Goal: Information Seeking & Learning: Learn about a topic

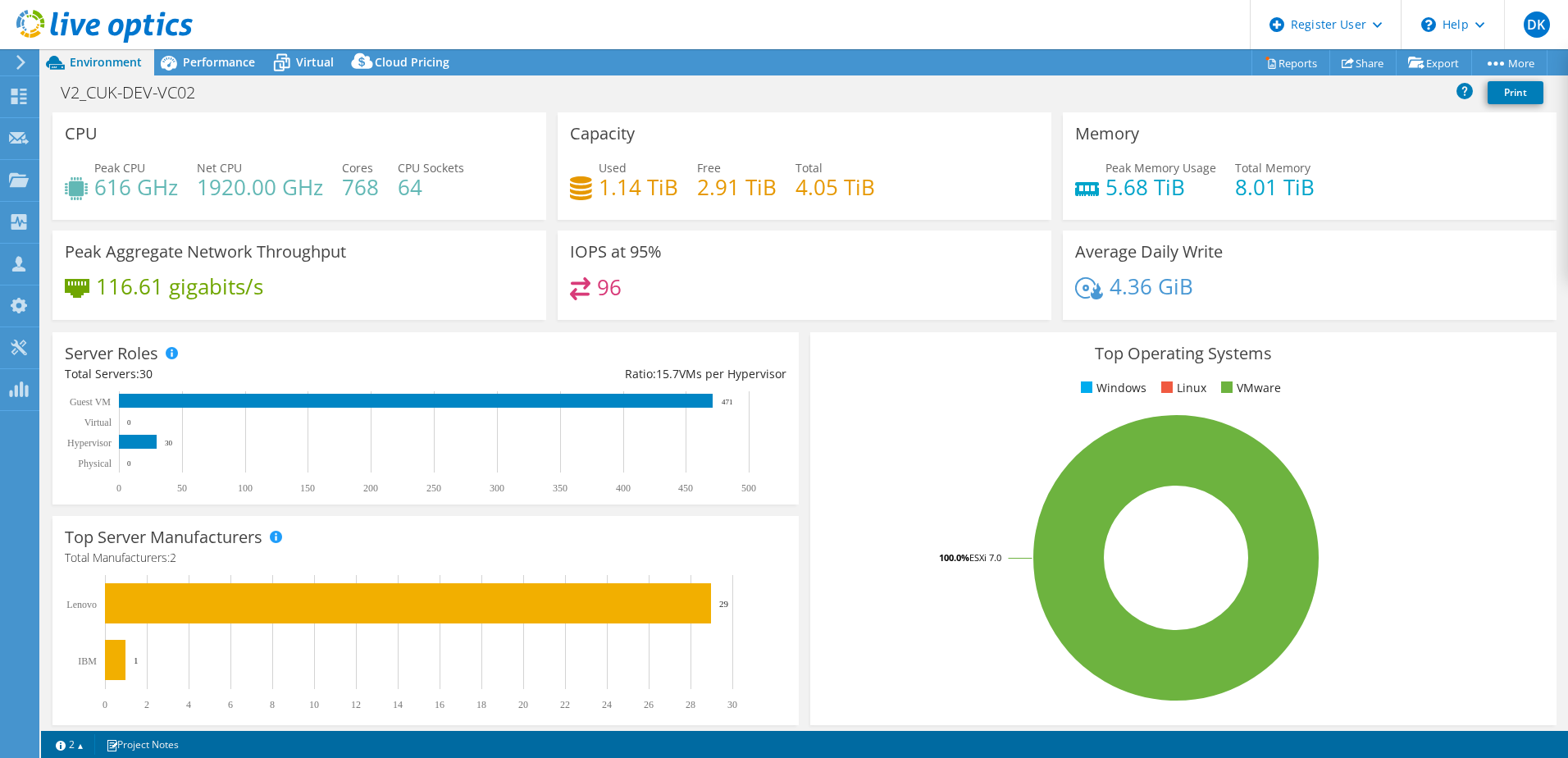
select select "USD"
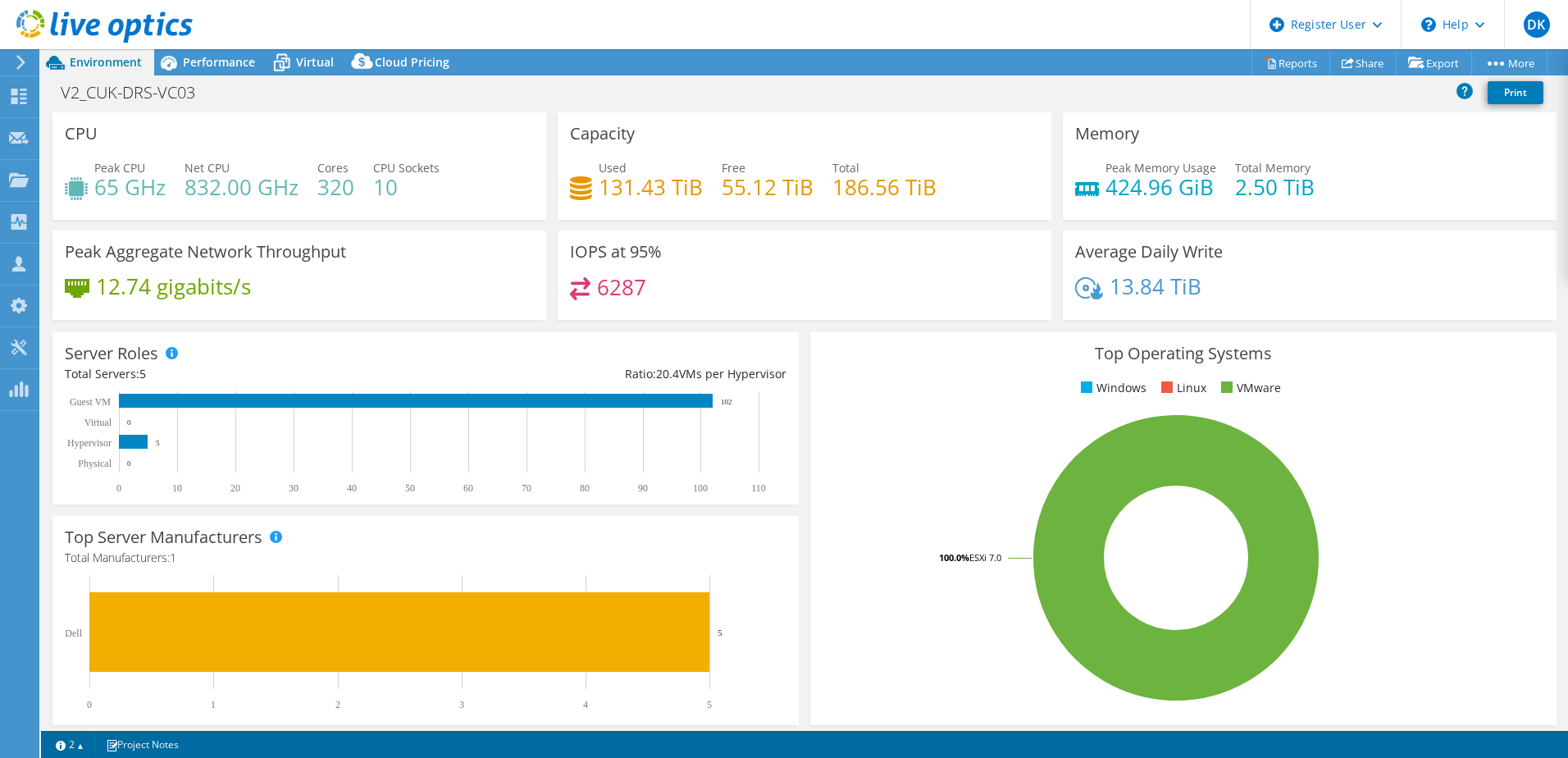
select select "USD"
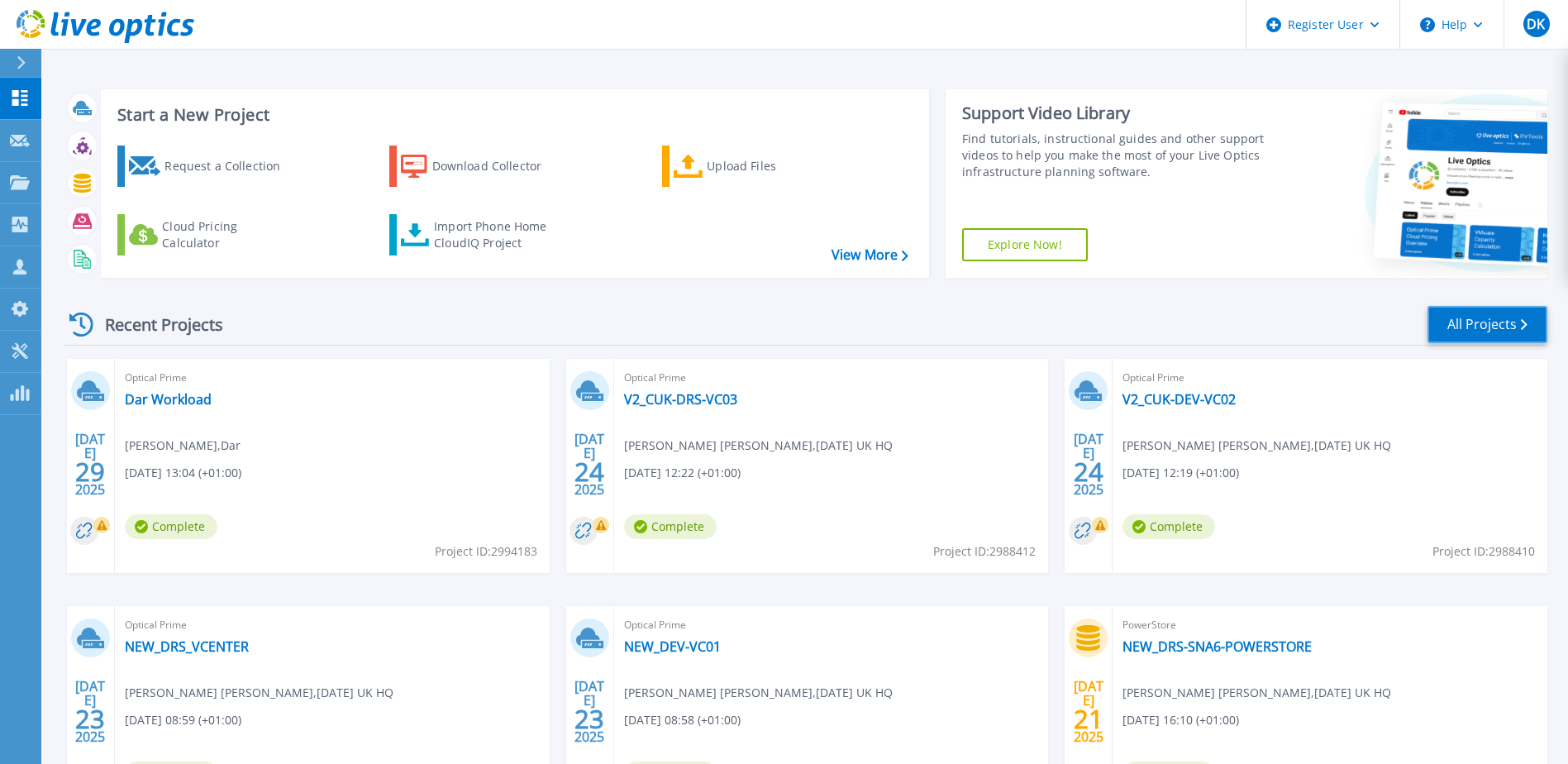
click at [1487, 319] on link "All Projects" at bounding box center [1487, 325] width 120 height 37
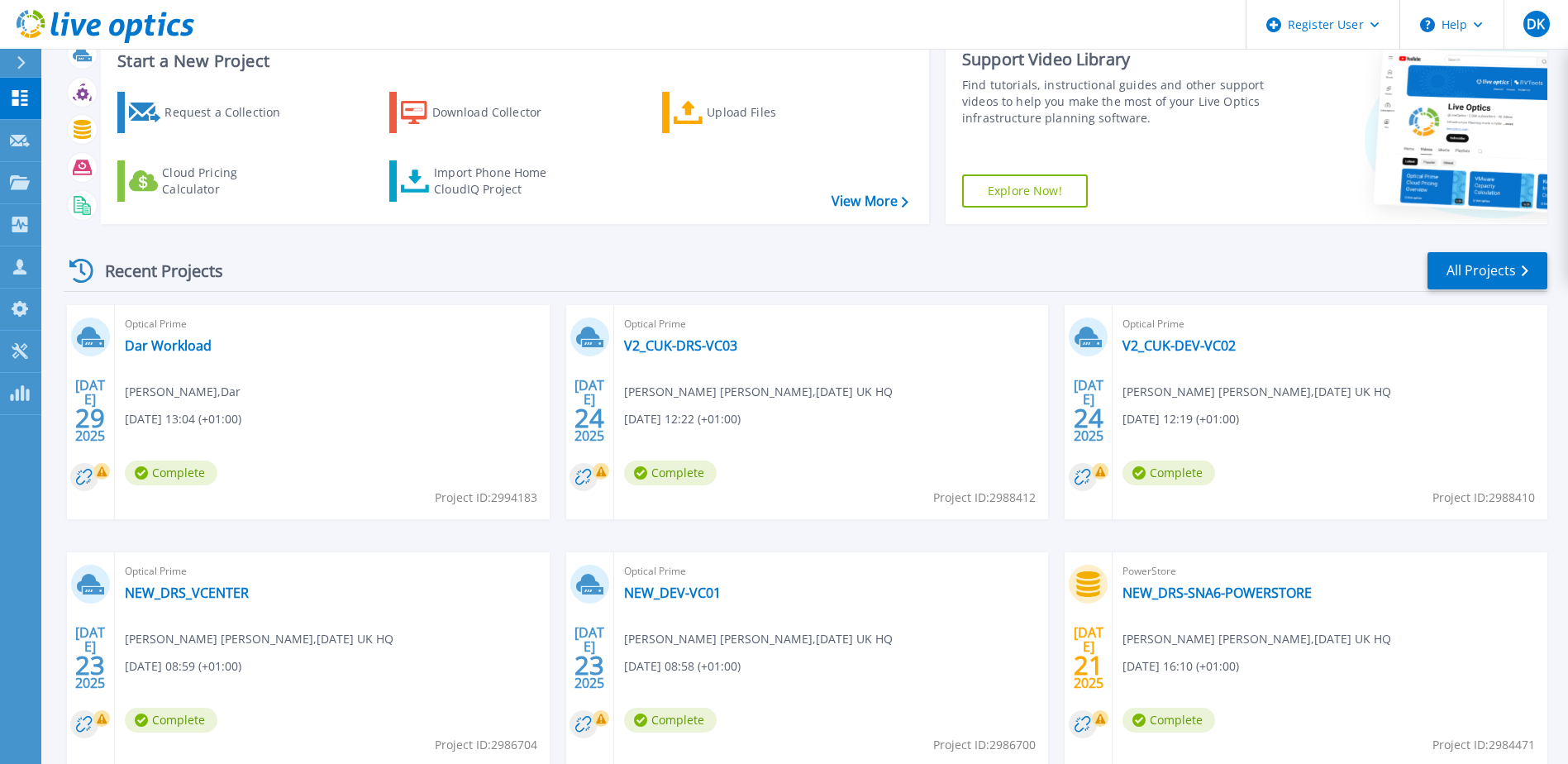
scroll to position [152, 0]
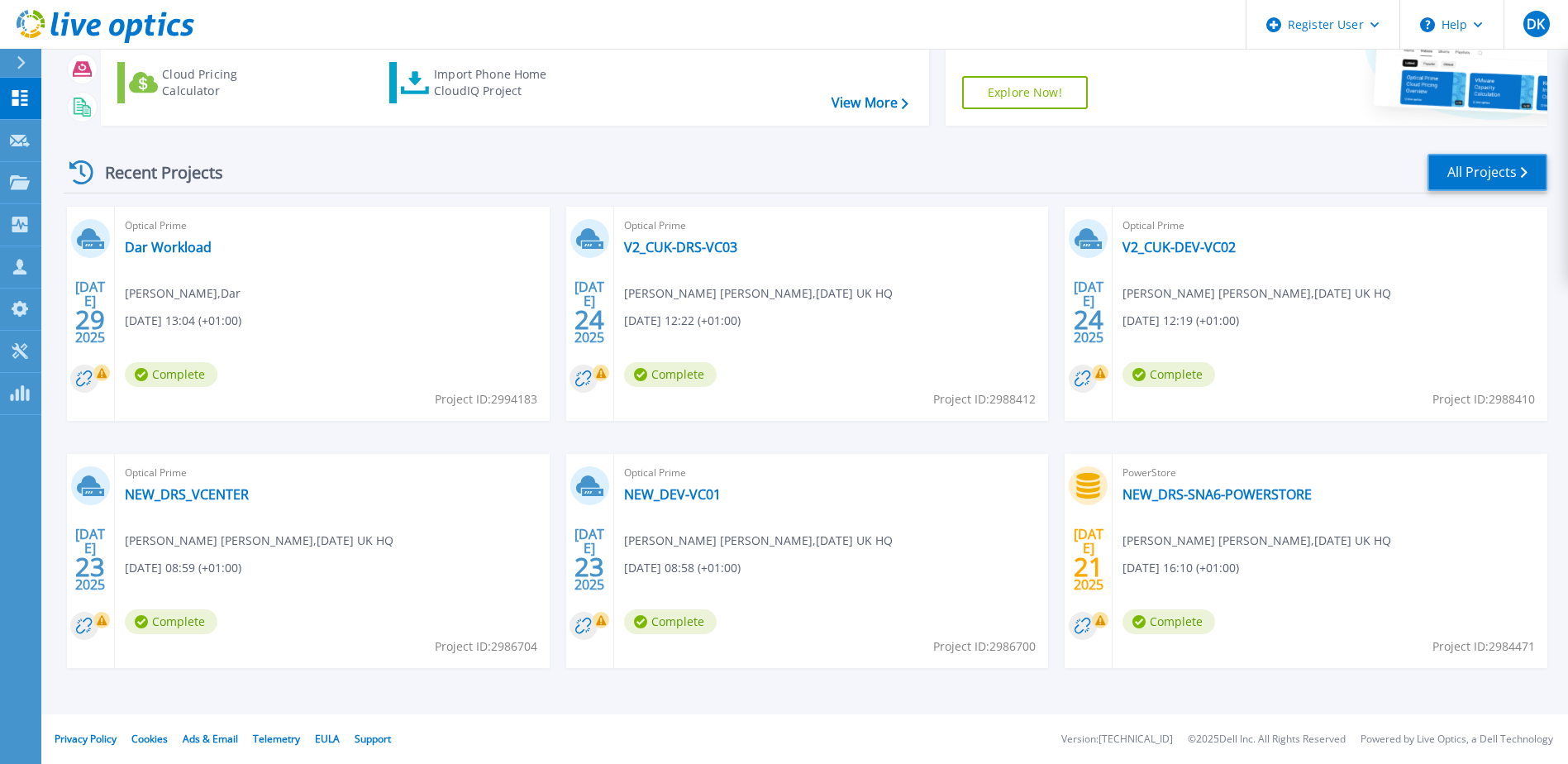
click at [1482, 168] on link "All Projects" at bounding box center [1487, 172] width 120 height 37
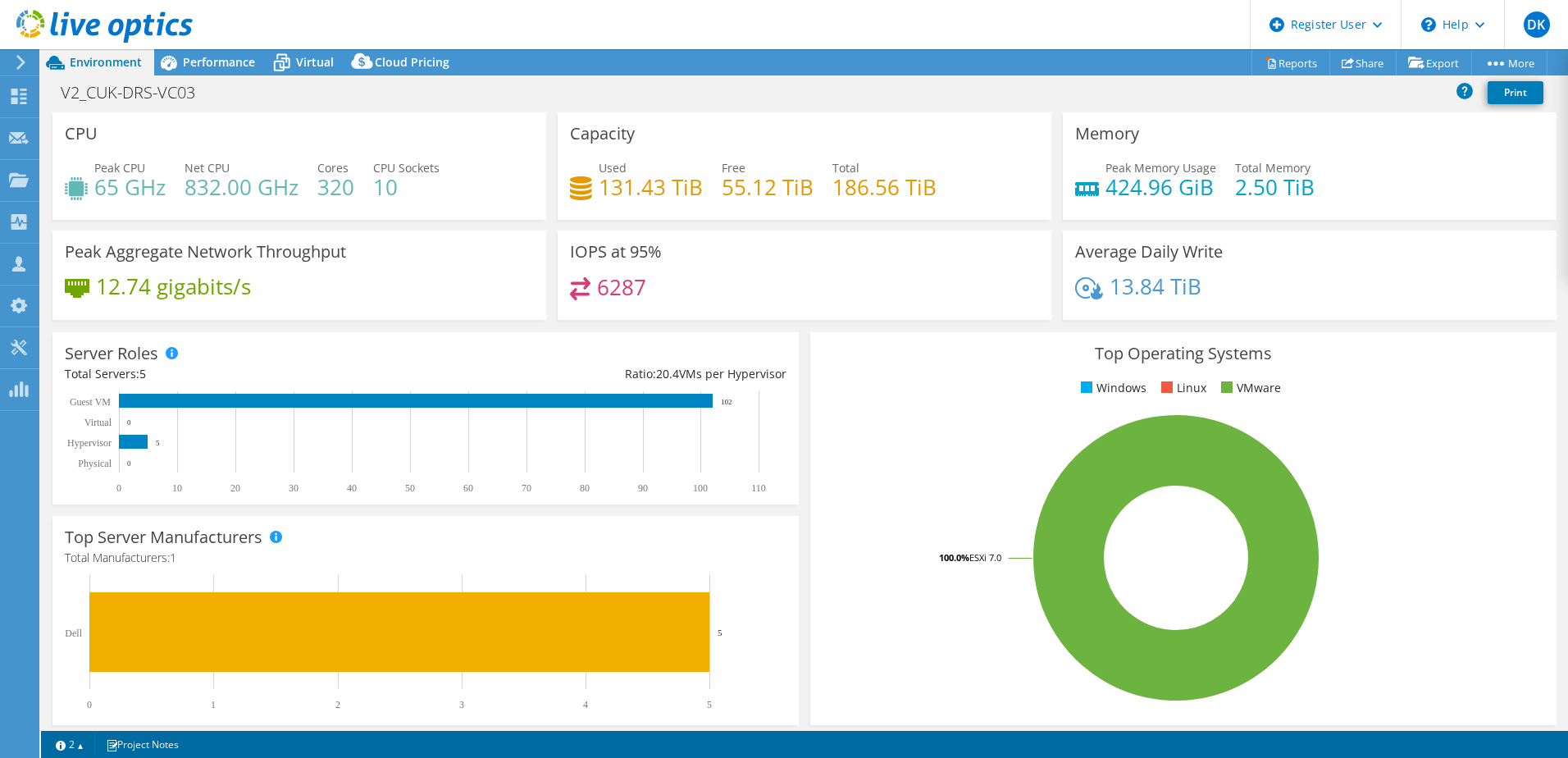
select select "USD"
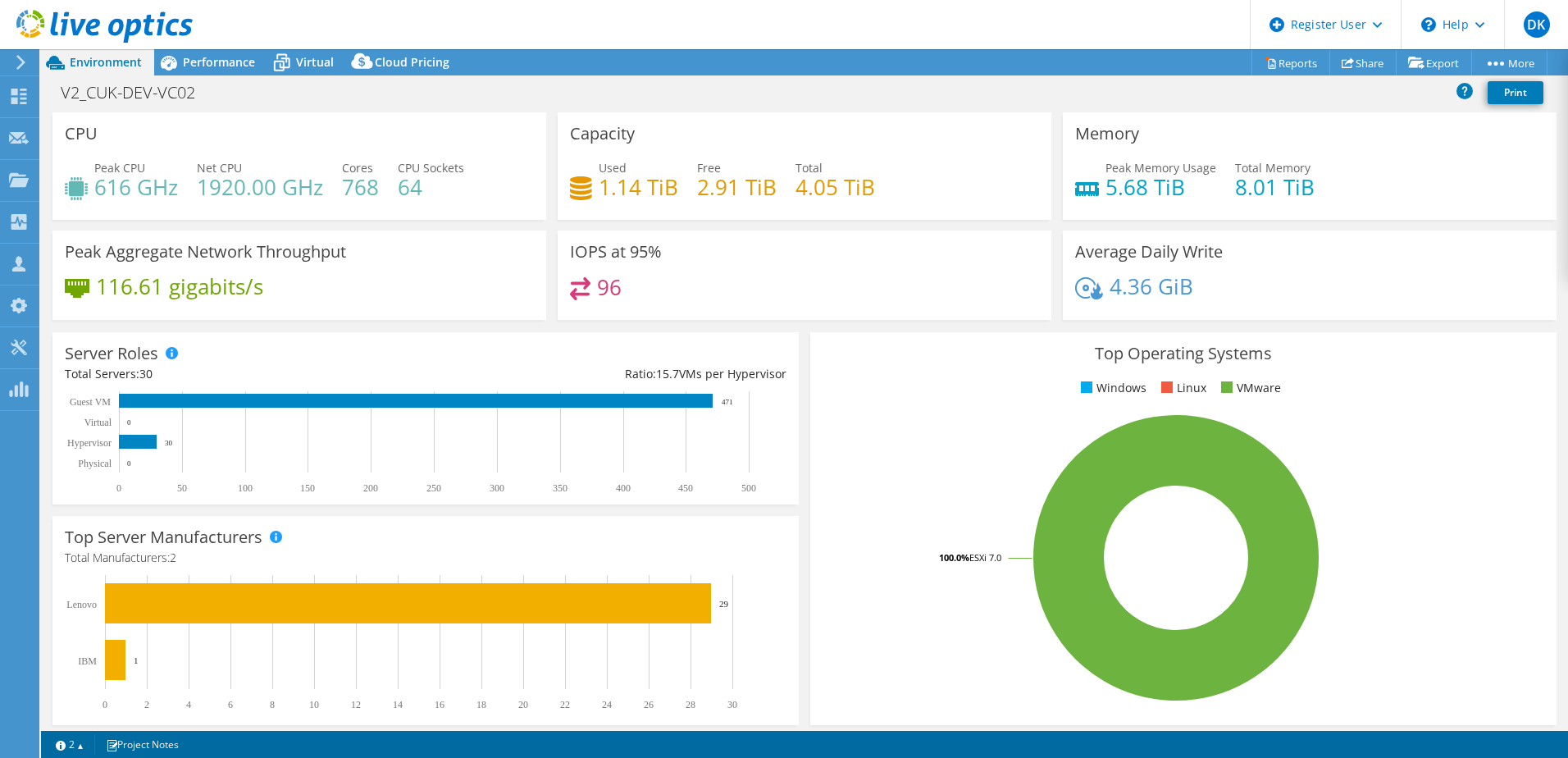
select select "USD"
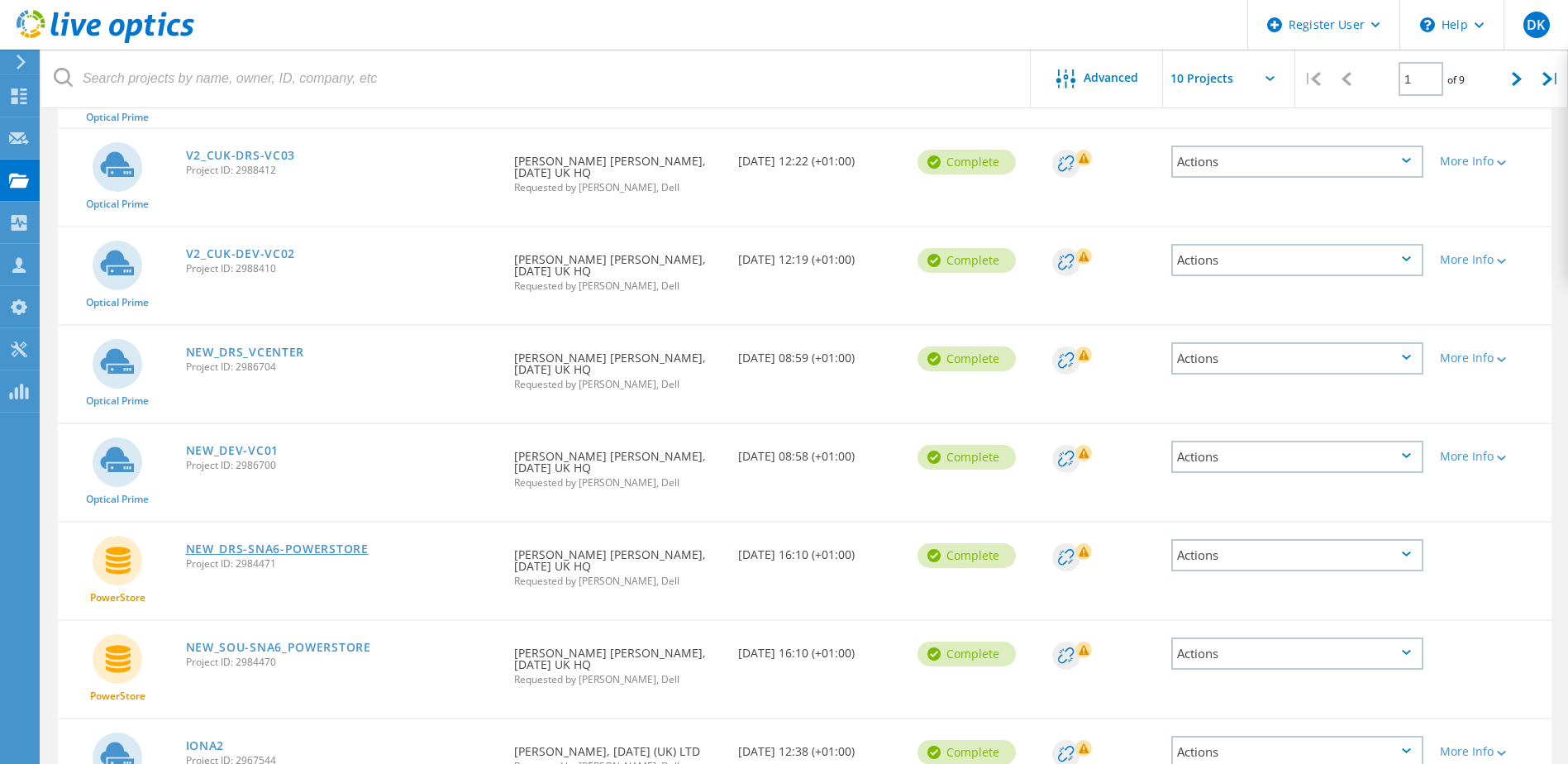
scroll to position [226, 0]
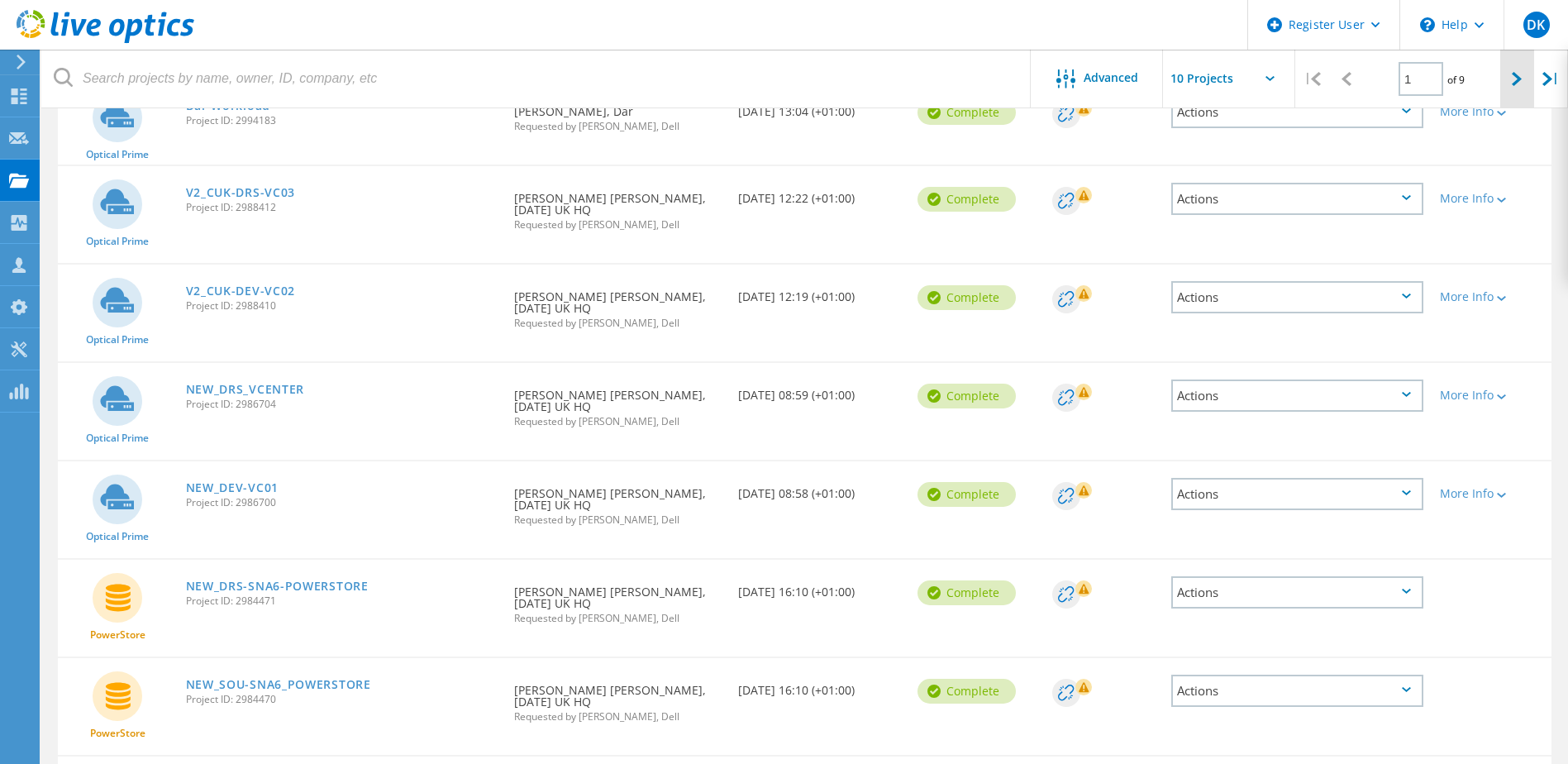
click at [1511, 79] on icon at bounding box center [1516, 79] width 10 height 14
type input "2"
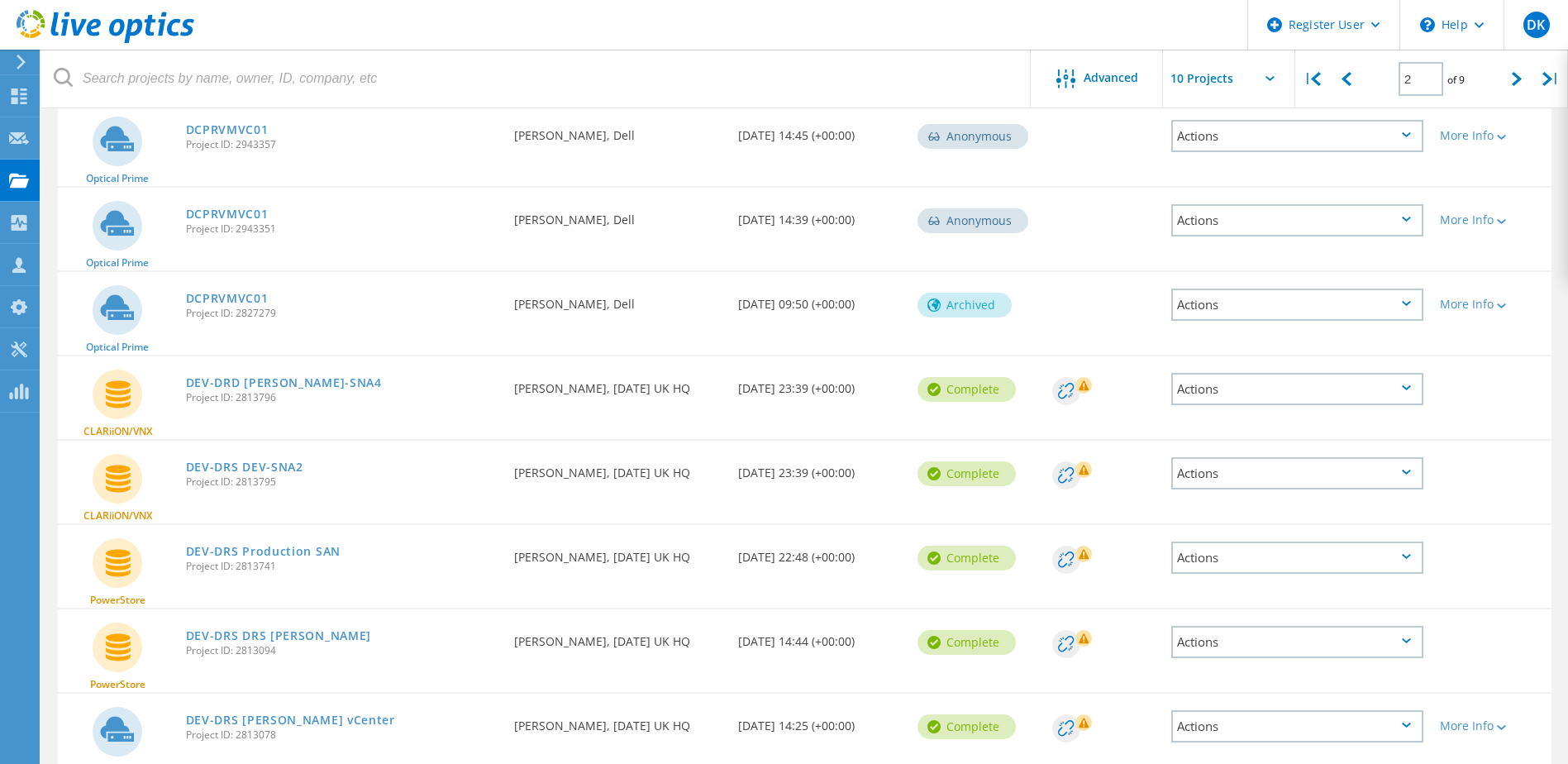
scroll to position [308, 0]
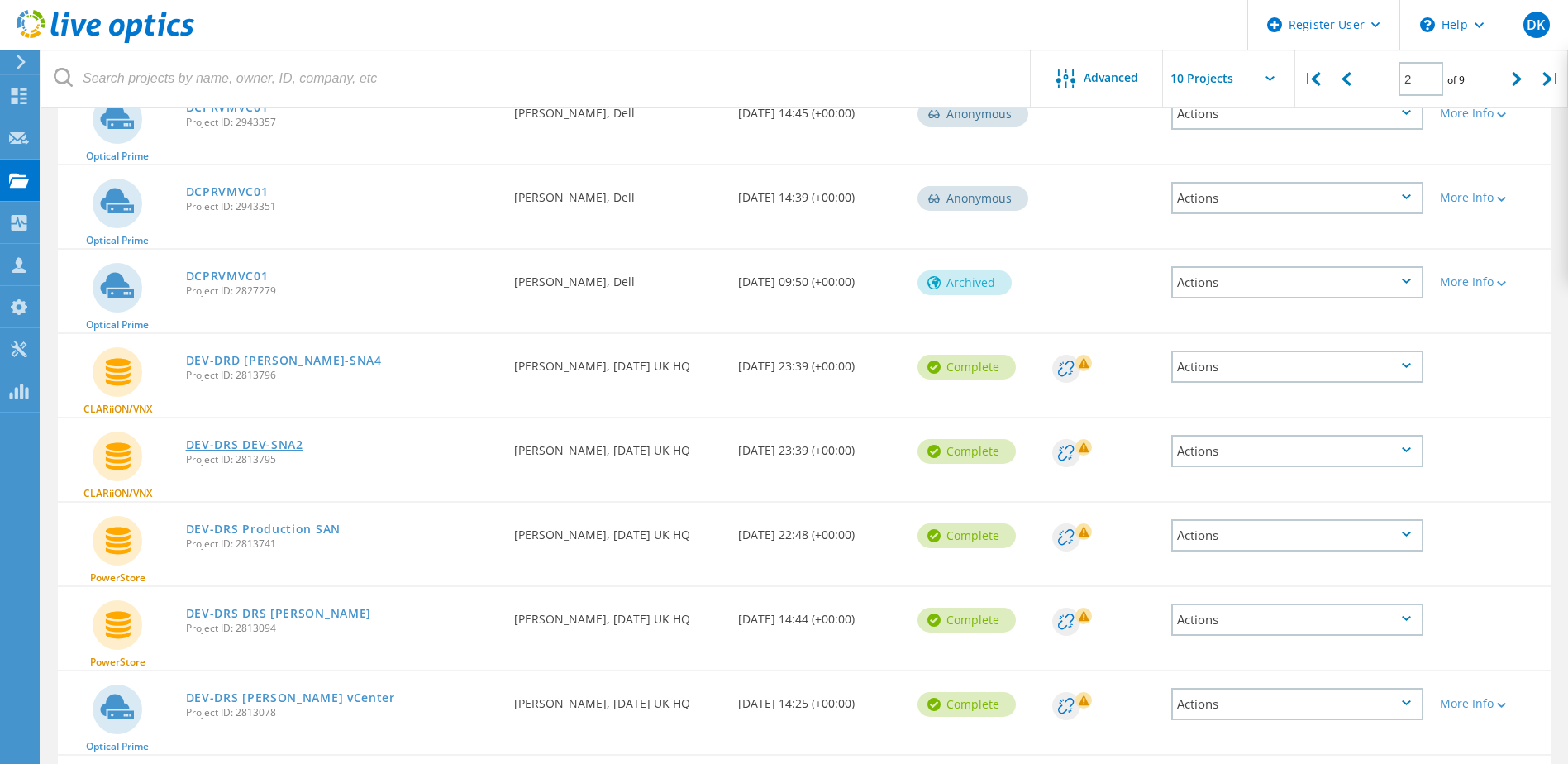
click at [287, 445] on link "DEV-DRS DEV-SNA2" at bounding box center [244, 445] width 117 height 12
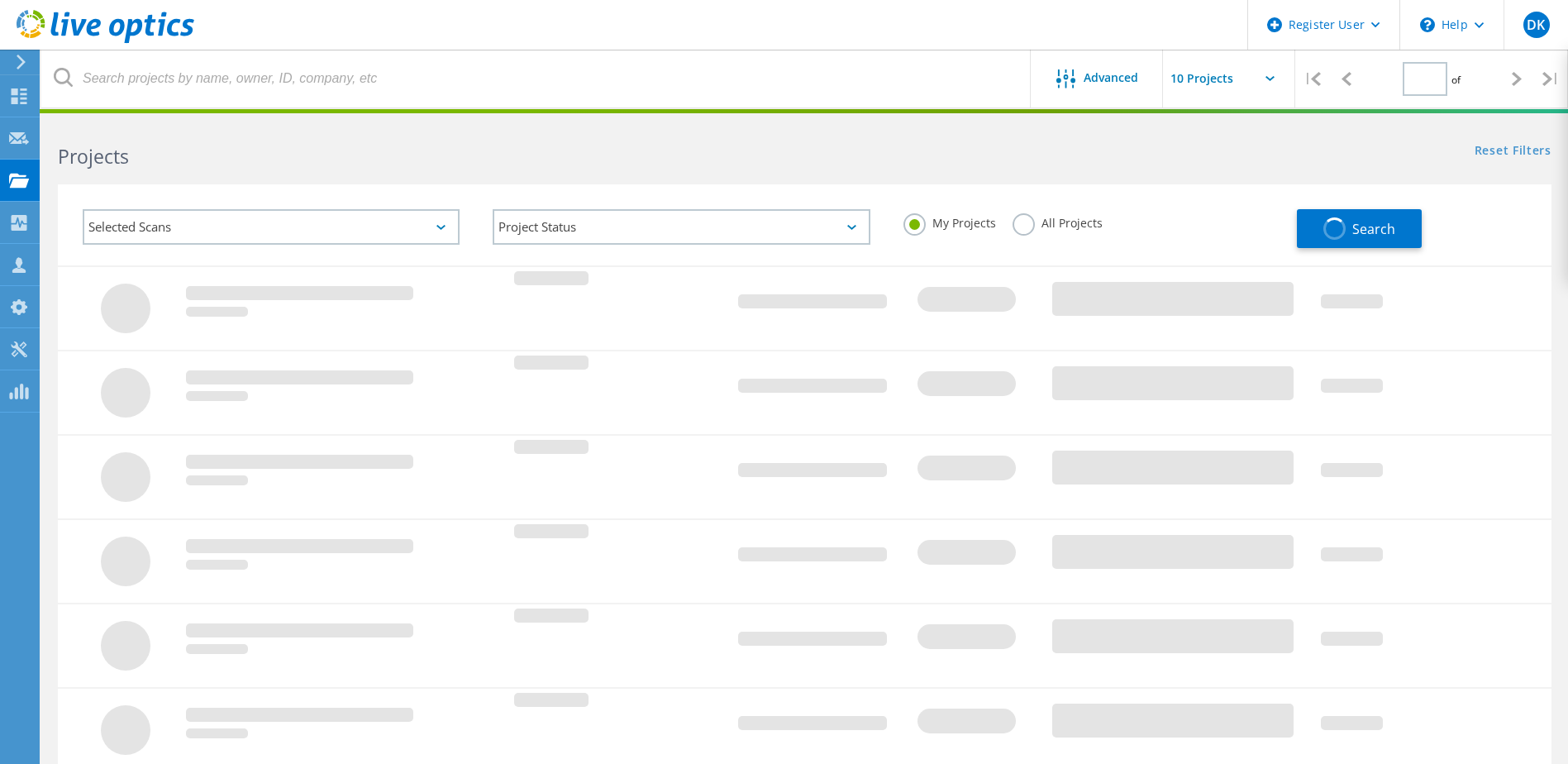
type input "2"
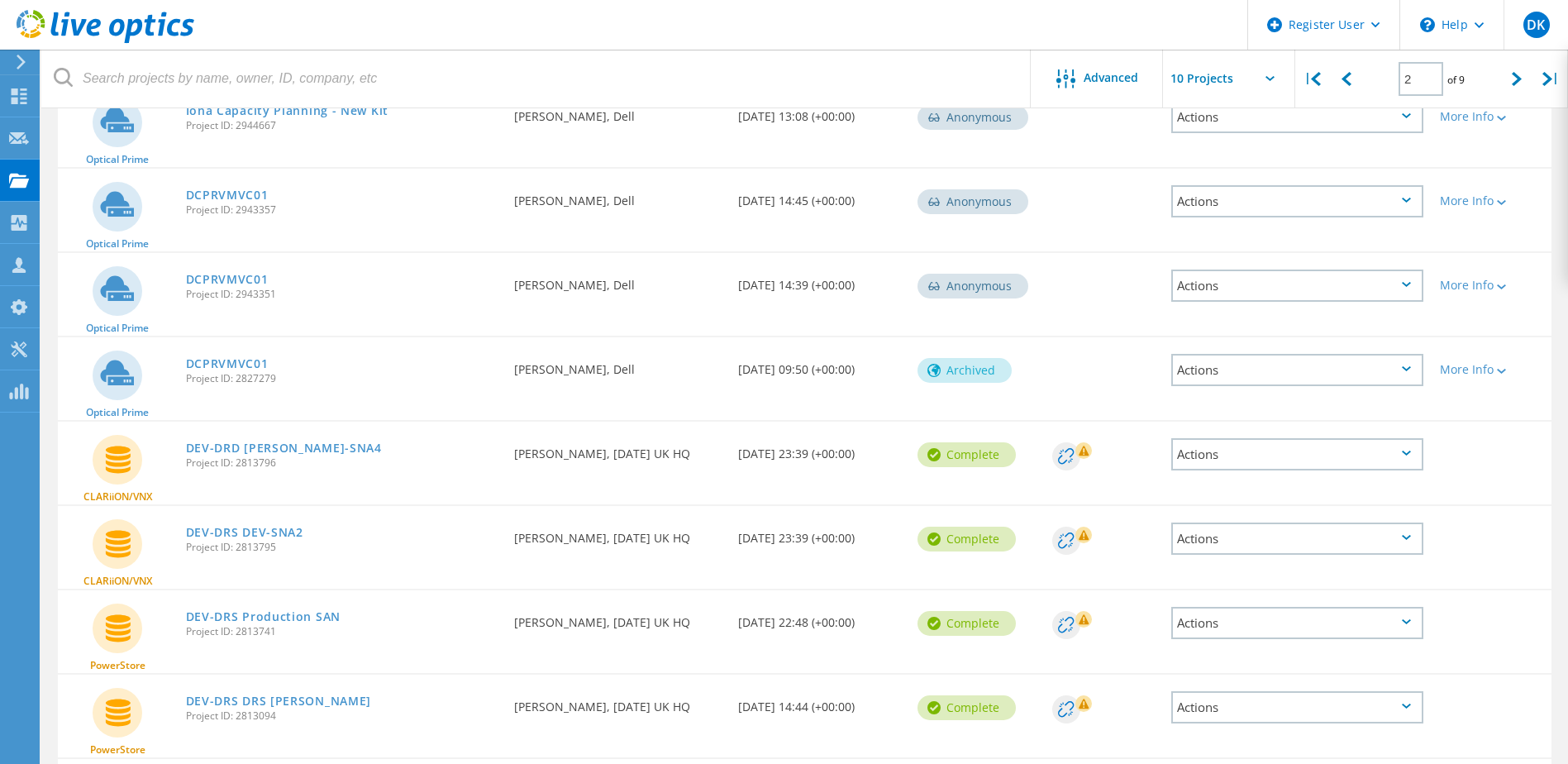
scroll to position [248, 0]
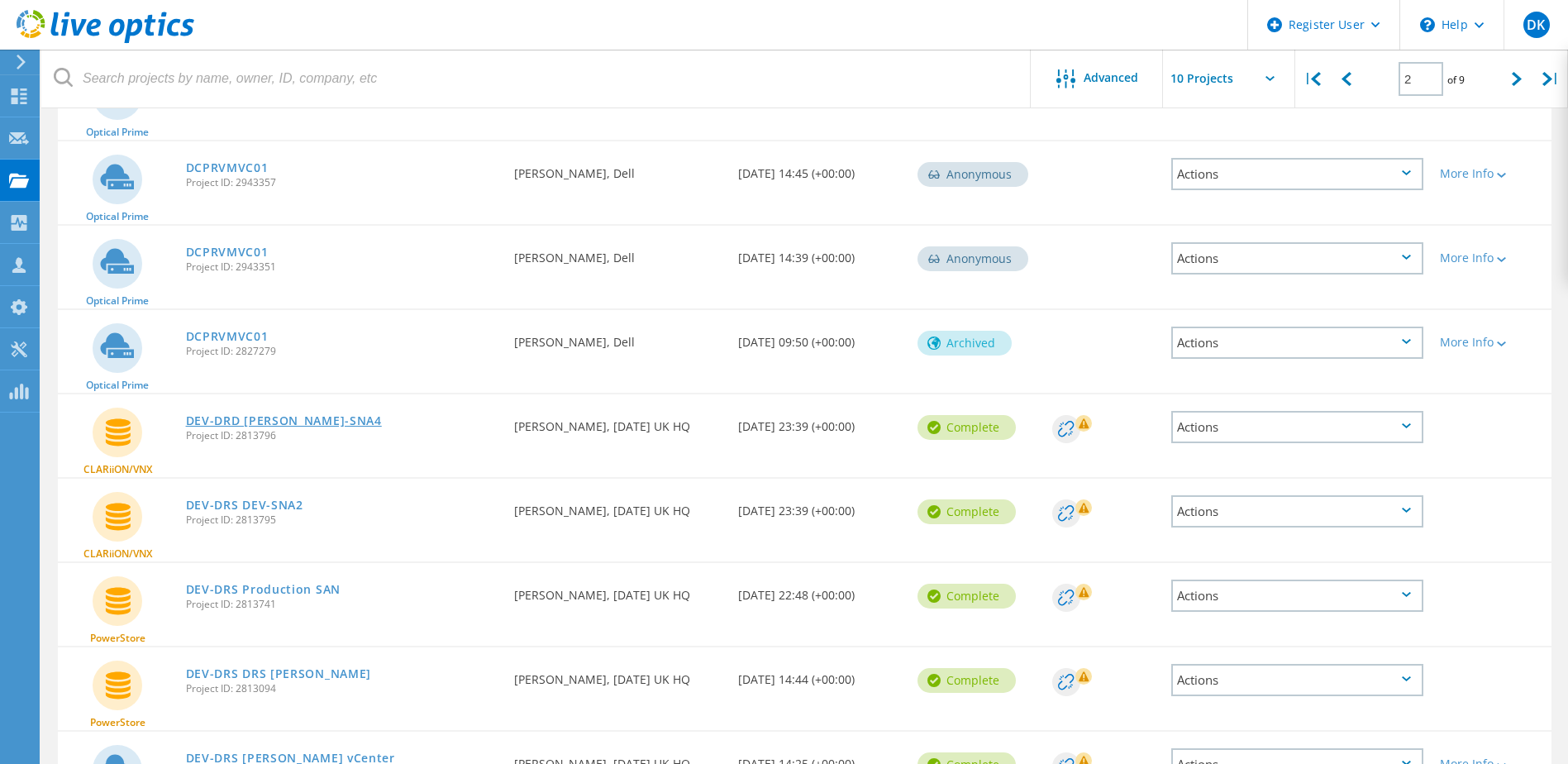
click at [284, 423] on link "DEV-DRD [PERSON_NAME]-SNA4" at bounding box center [284, 421] width 196 height 12
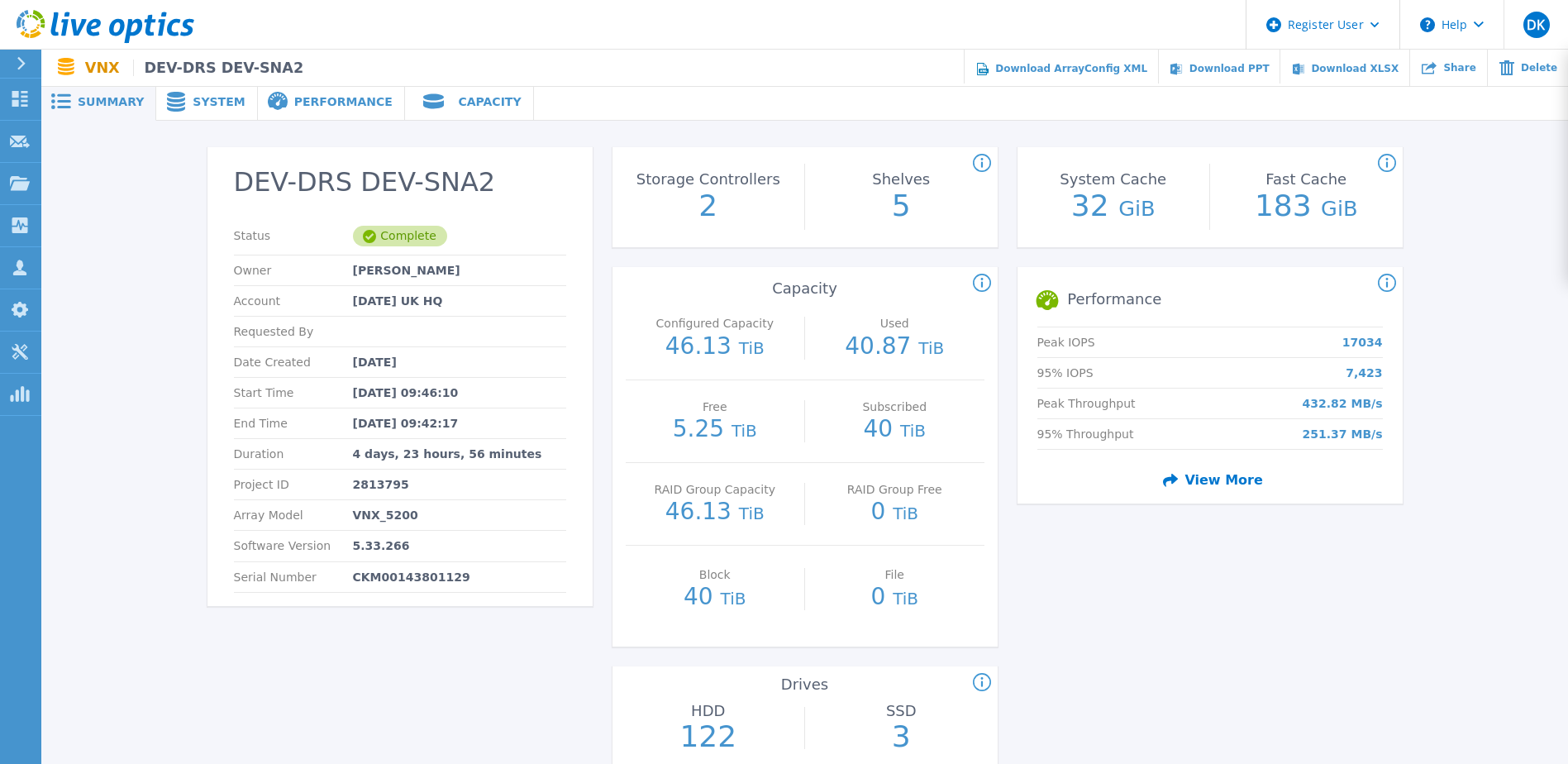
click at [305, 105] on span "Performance" at bounding box center [343, 101] width 98 height 12
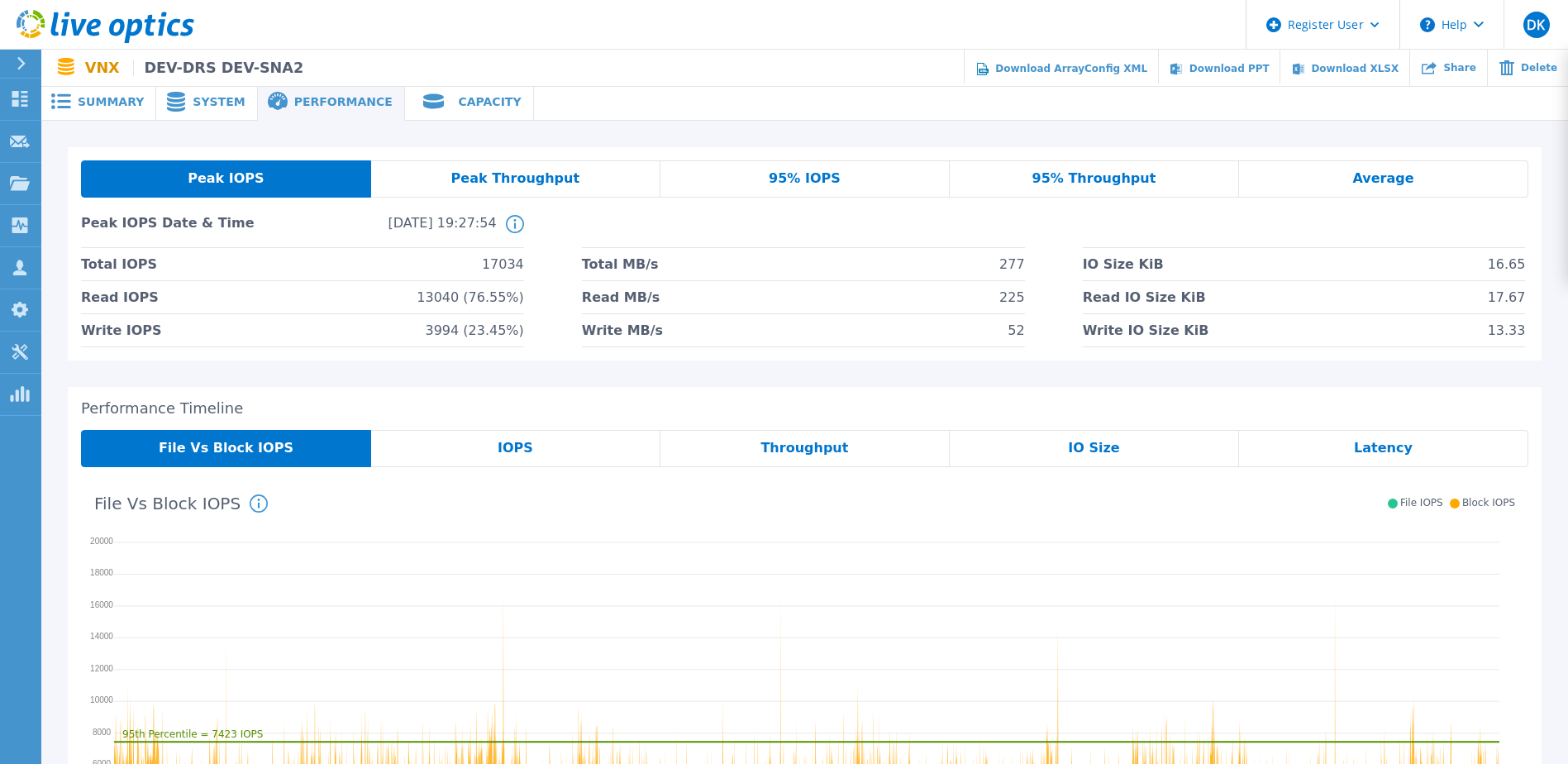
click at [788, 178] on span "95% IOPS" at bounding box center [804, 178] width 72 height 14
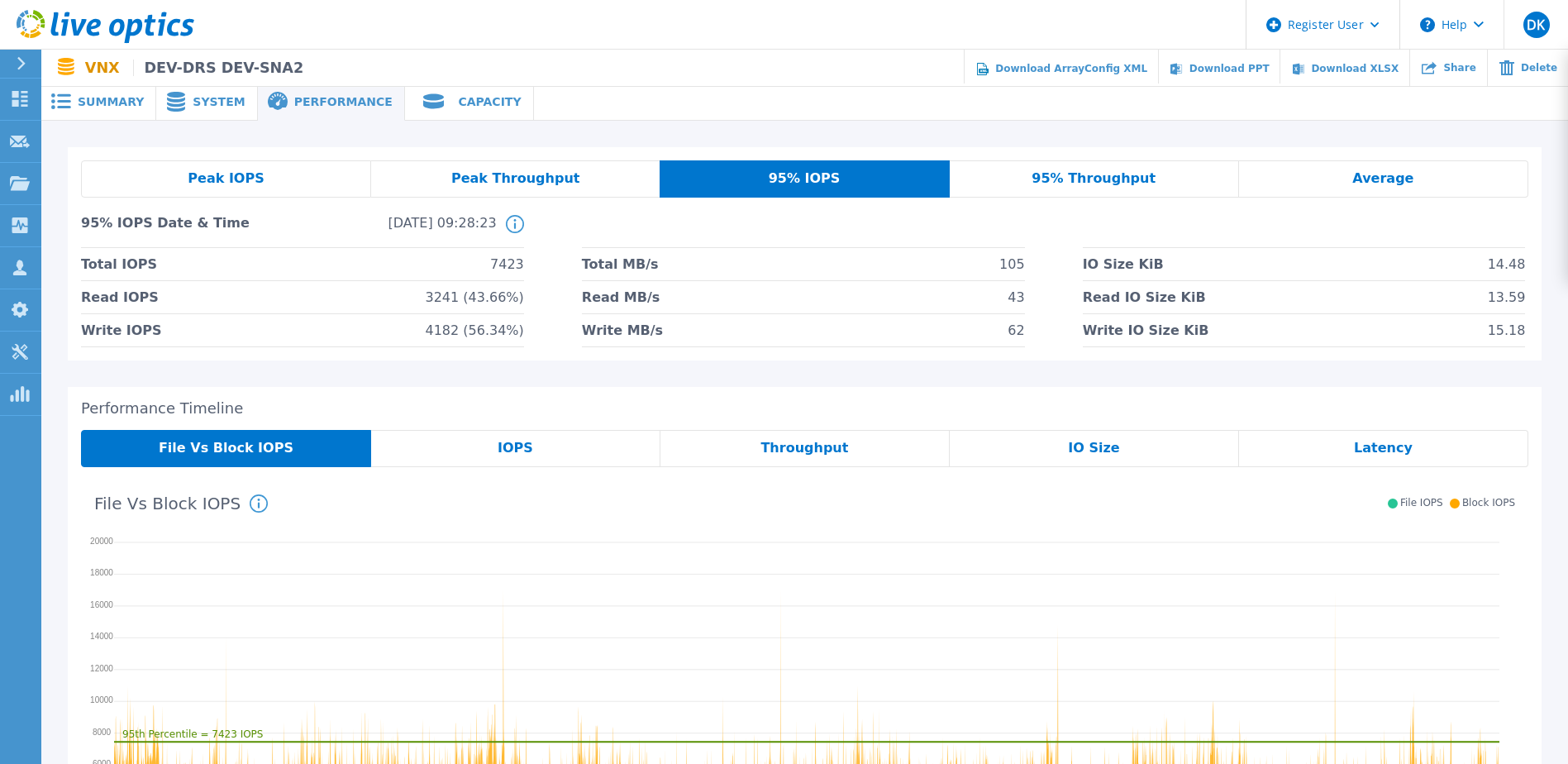
click at [1155, 177] on div "95% Throughput" at bounding box center [1094, 179] width 289 height 37
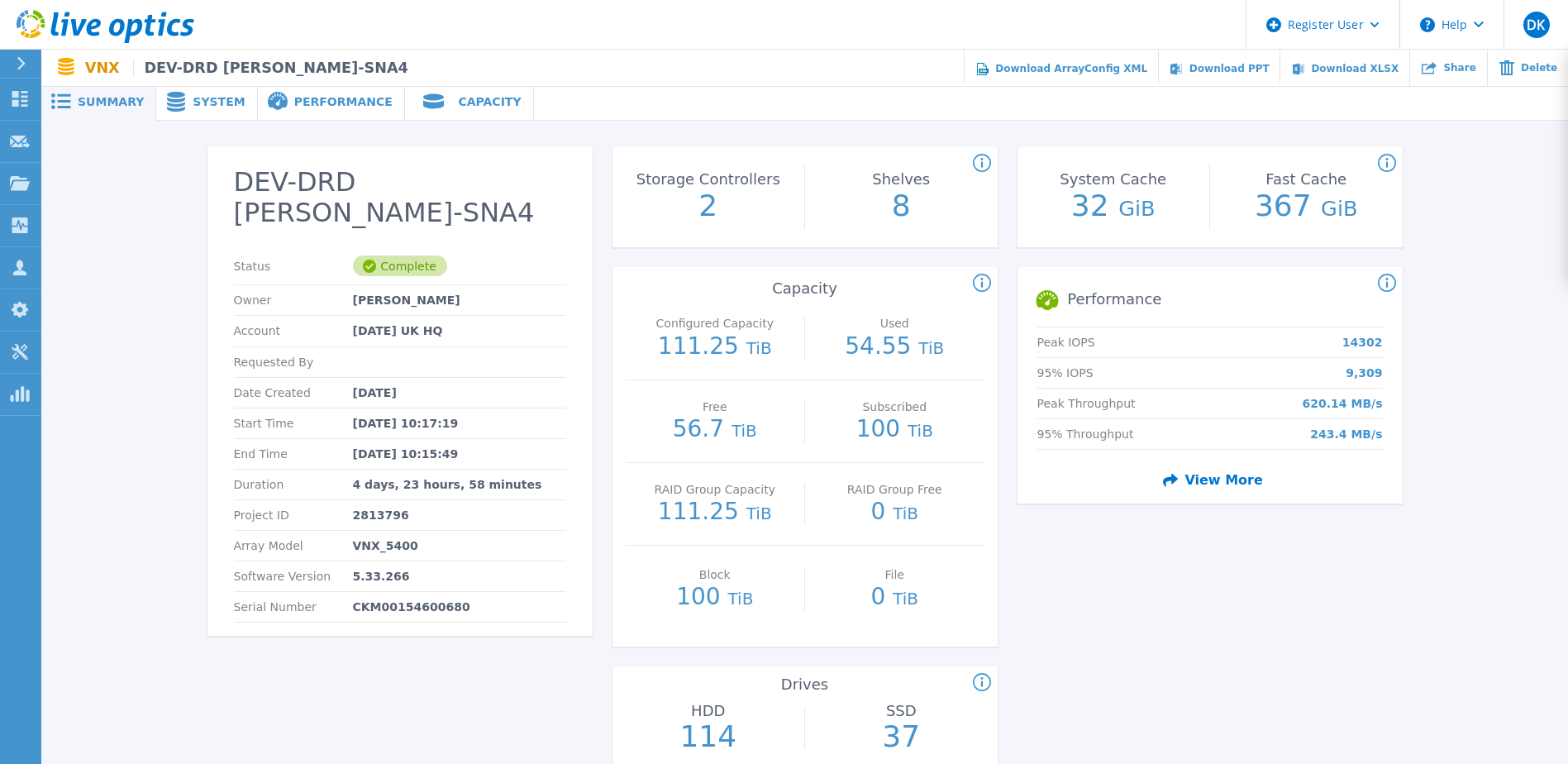
click at [327, 101] on span "Performance" at bounding box center [343, 101] width 98 height 12
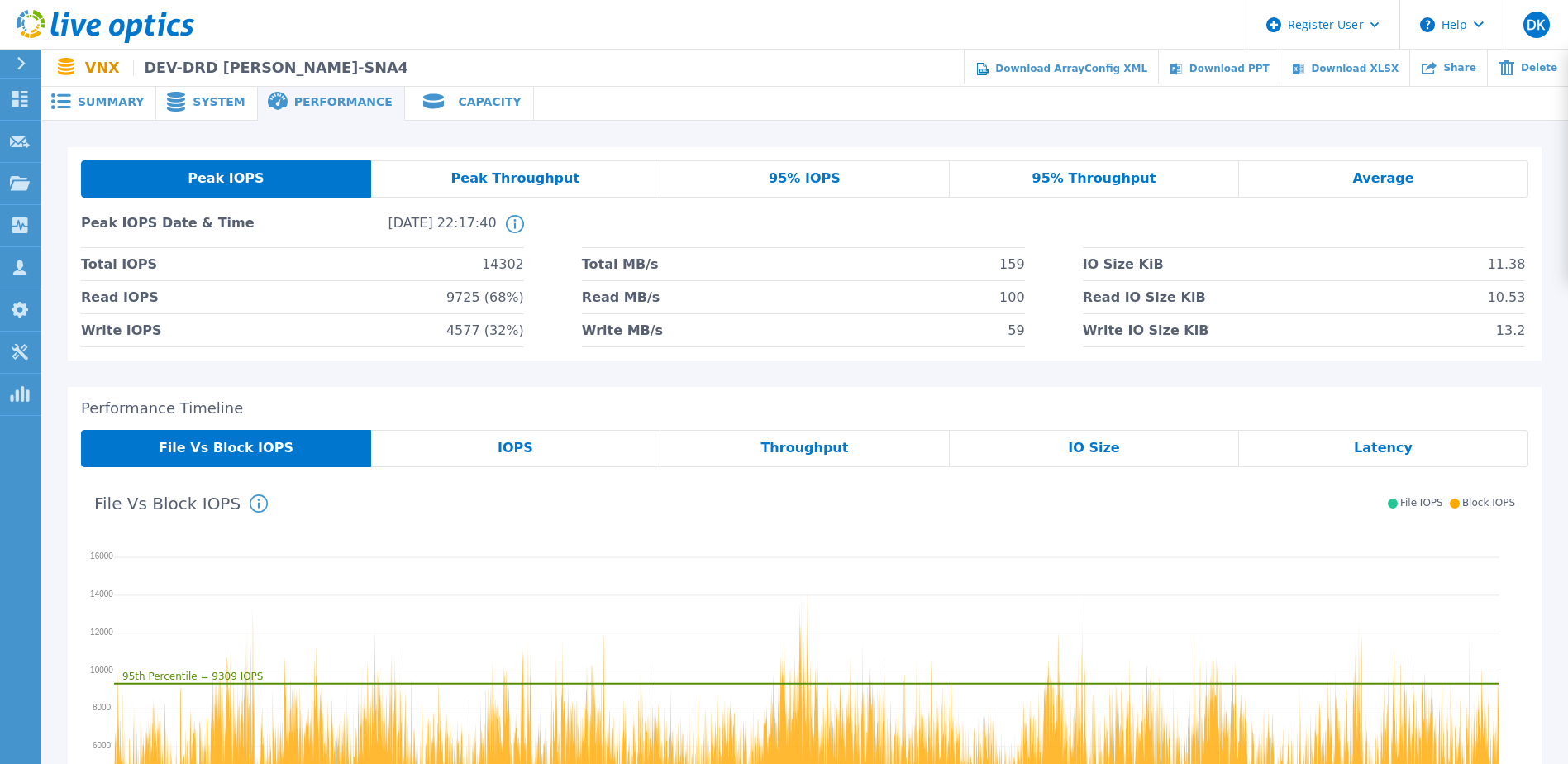
click at [808, 176] on span "95% IOPS" at bounding box center [804, 178] width 72 height 14
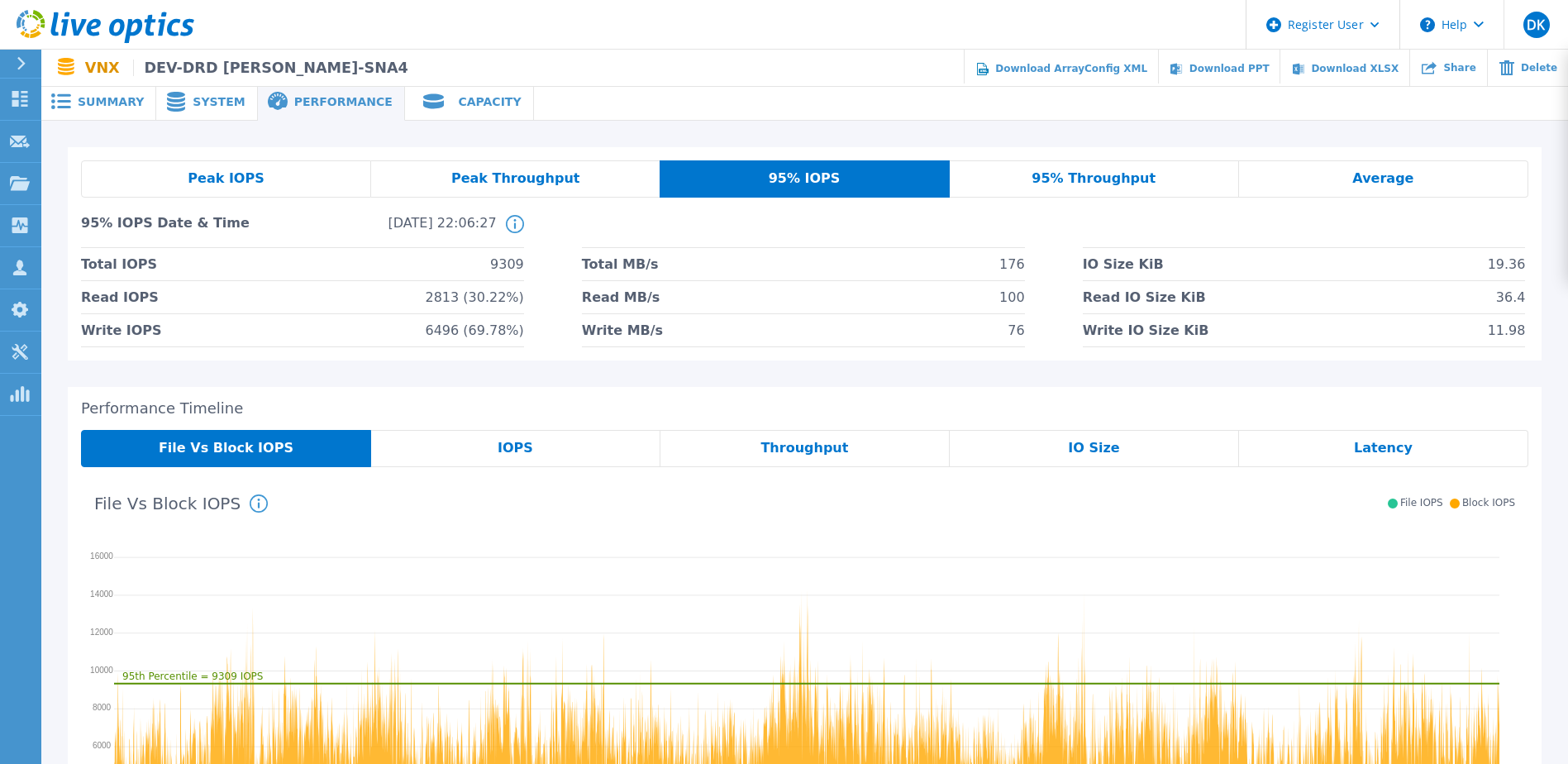
click at [264, 179] on div "Peak IOPS" at bounding box center [226, 179] width 290 height 37
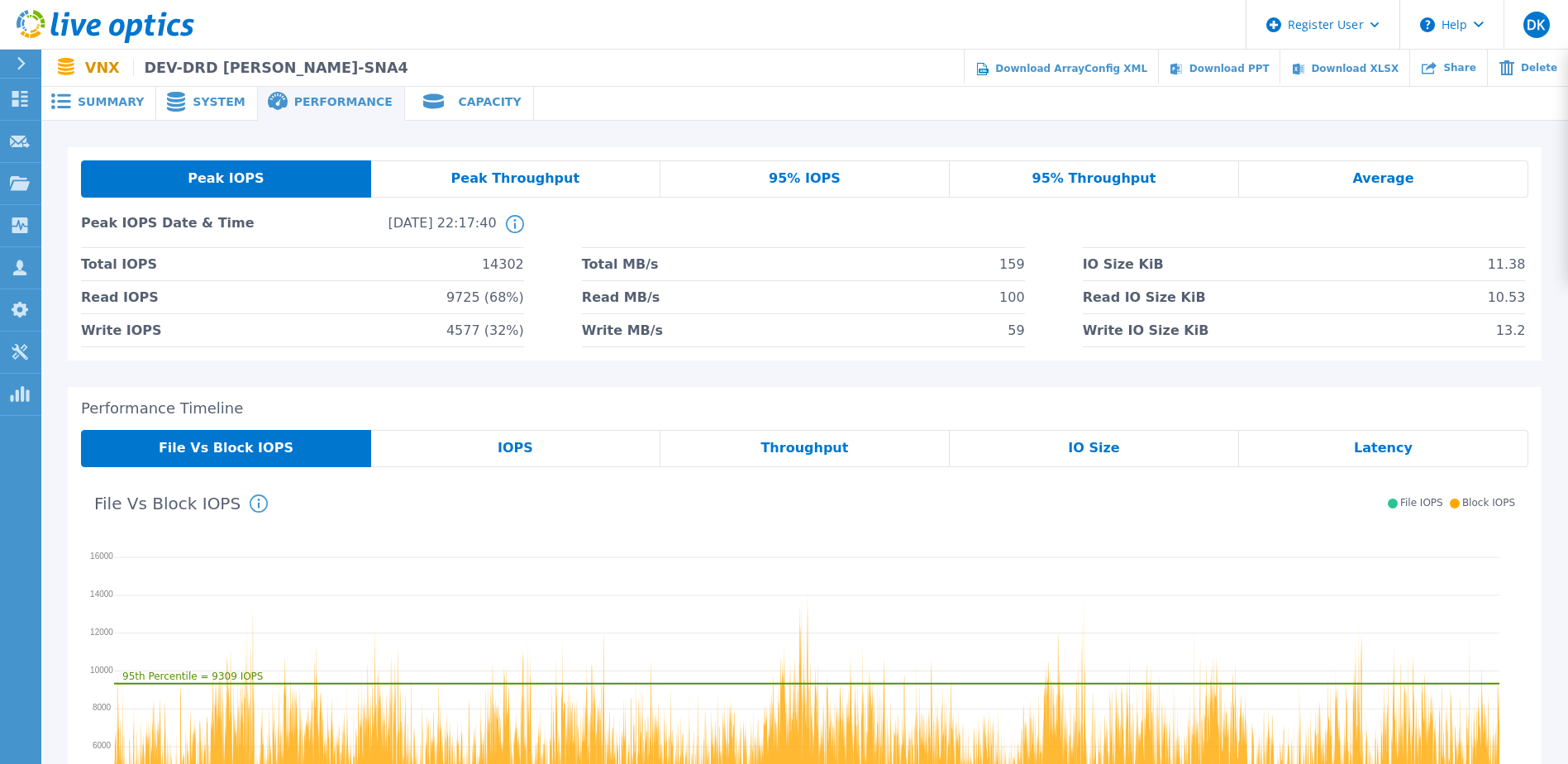
click at [821, 181] on span "95% IOPS" at bounding box center [804, 178] width 72 height 14
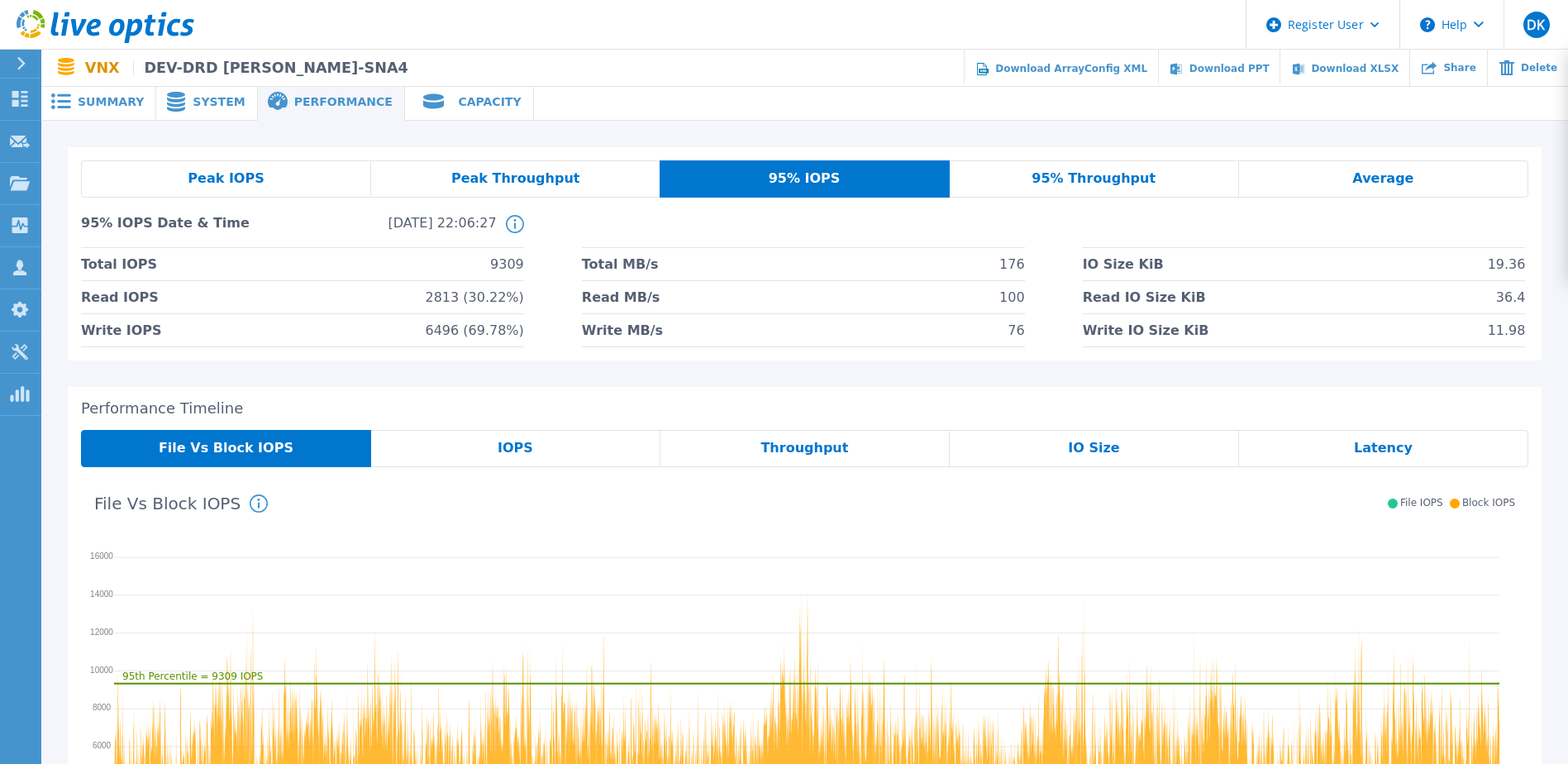
click at [1100, 181] on span "95% Throughput" at bounding box center [1093, 178] width 124 height 14
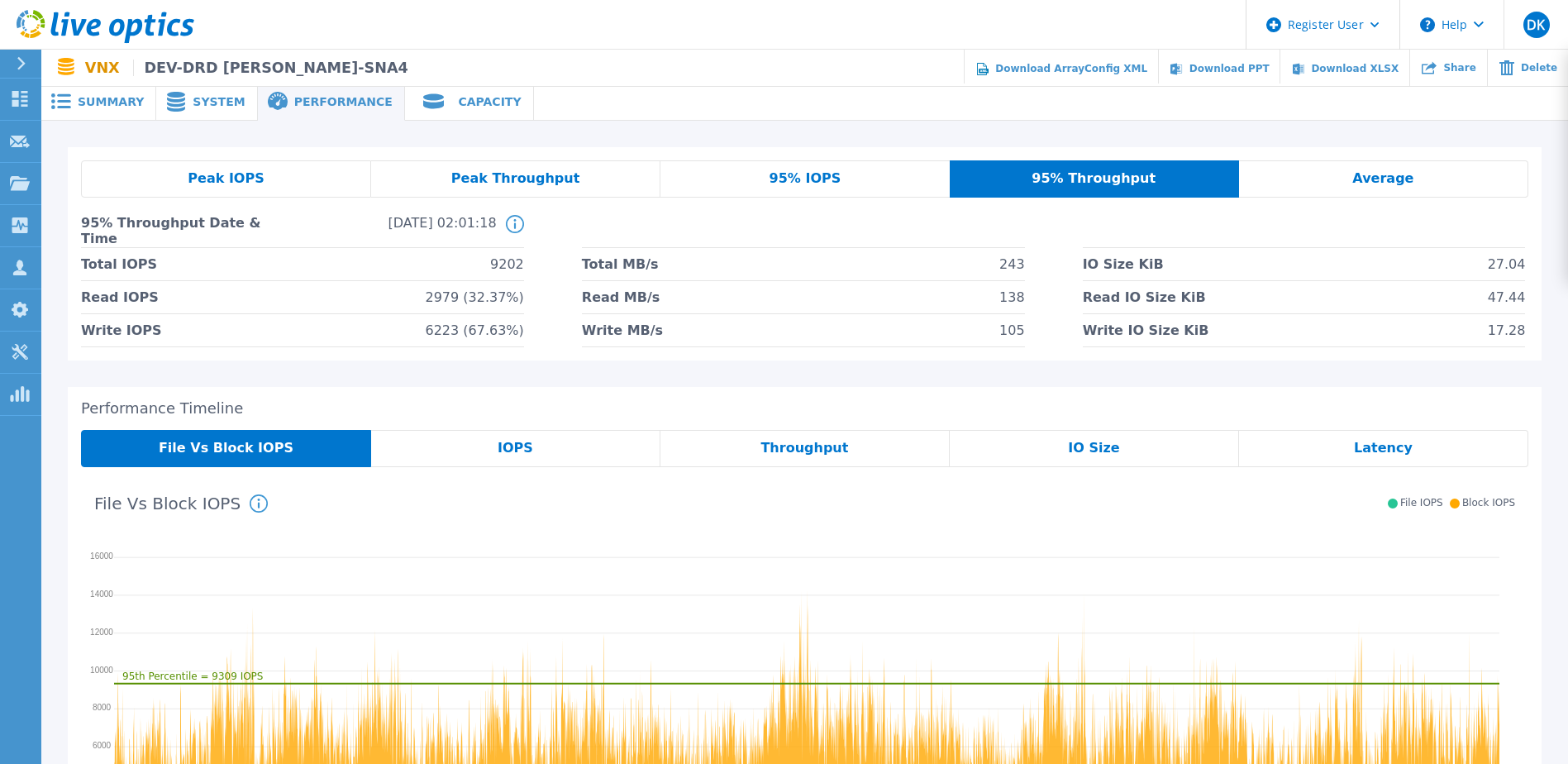
click at [830, 172] on span "95% IOPS" at bounding box center [805, 178] width 72 height 14
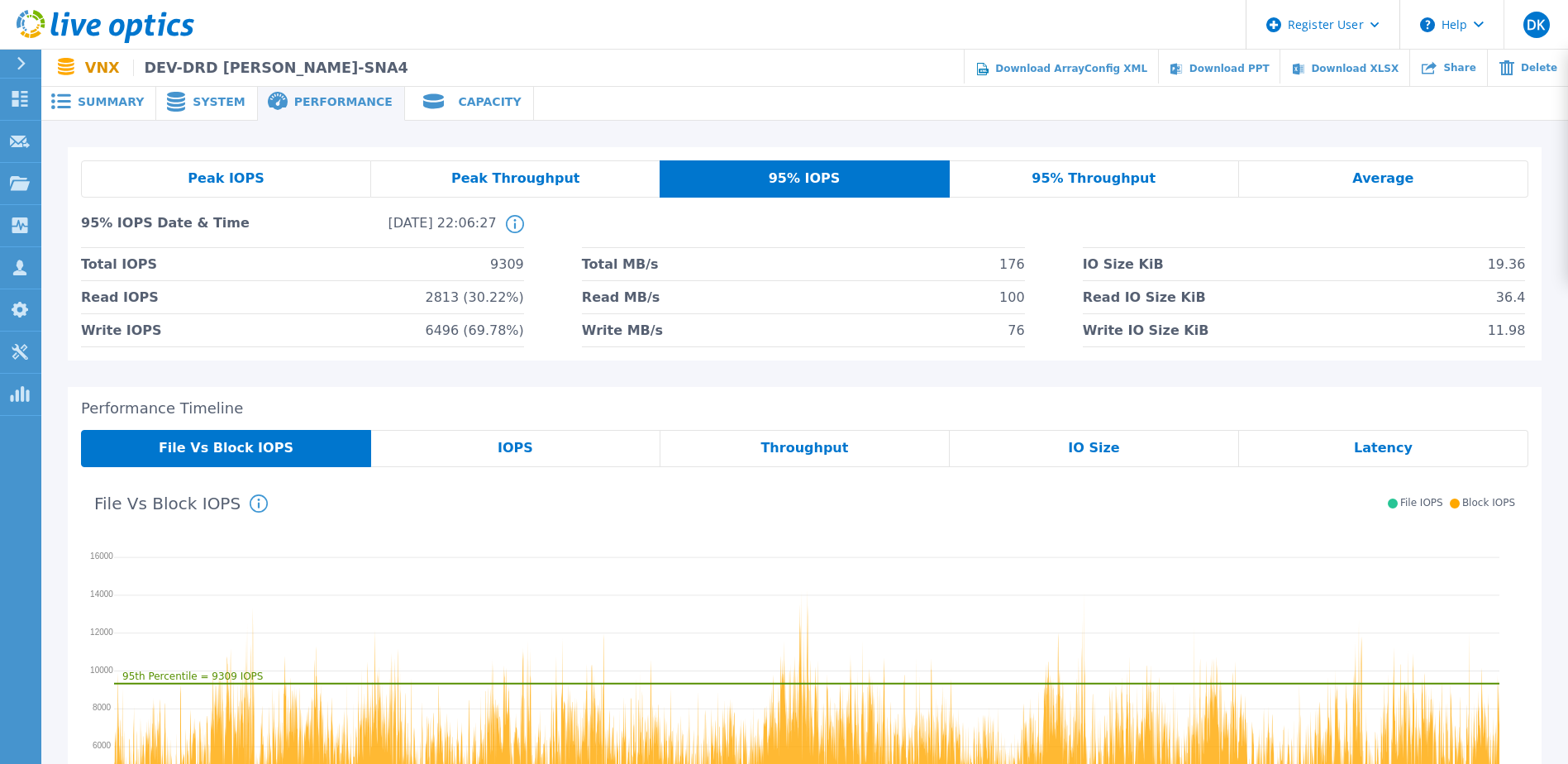
click at [1081, 177] on span "95% Throughput" at bounding box center [1093, 178] width 124 height 14
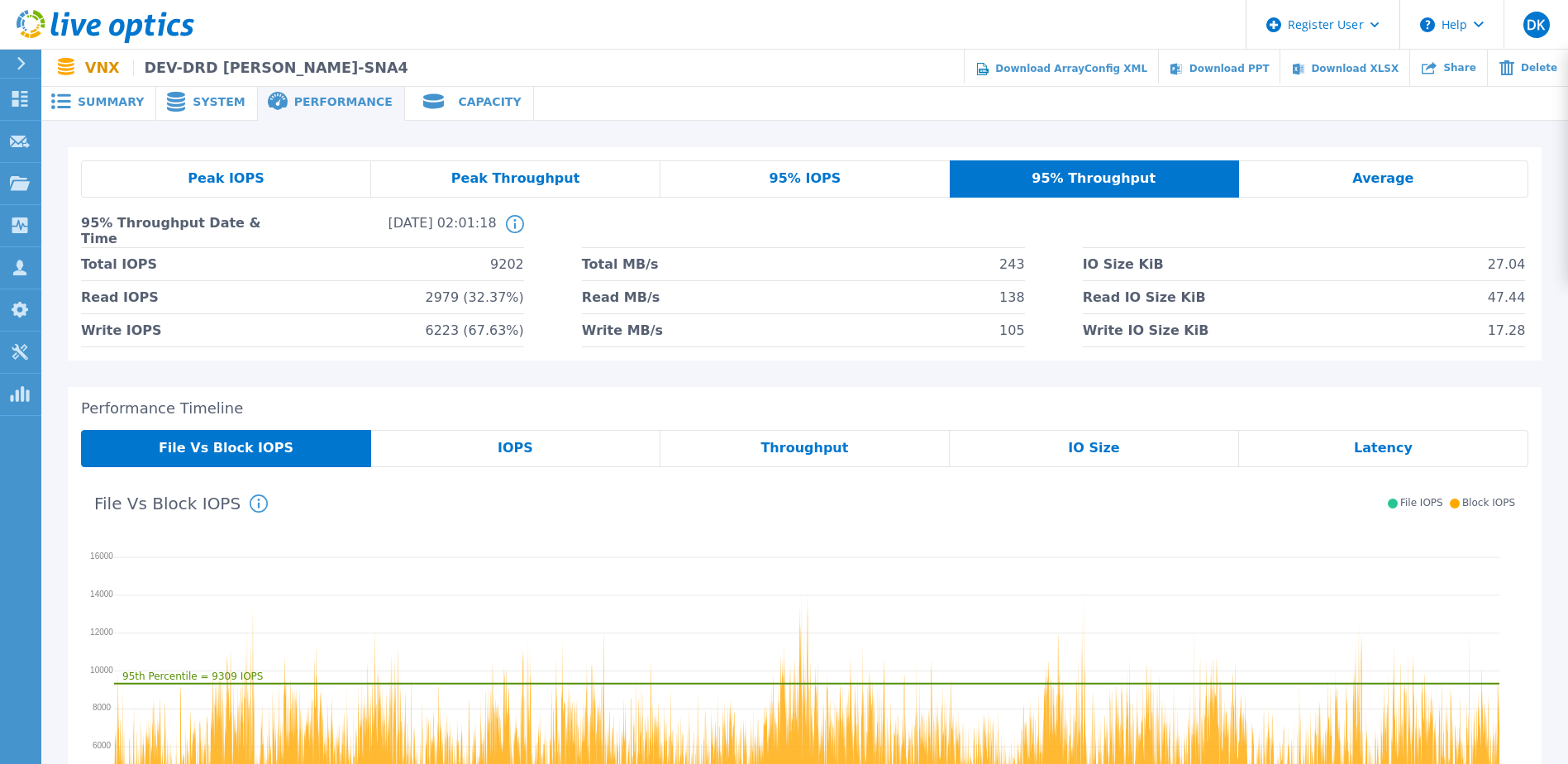
click at [1100, 454] on span "IO Size" at bounding box center [1093, 448] width 52 height 14
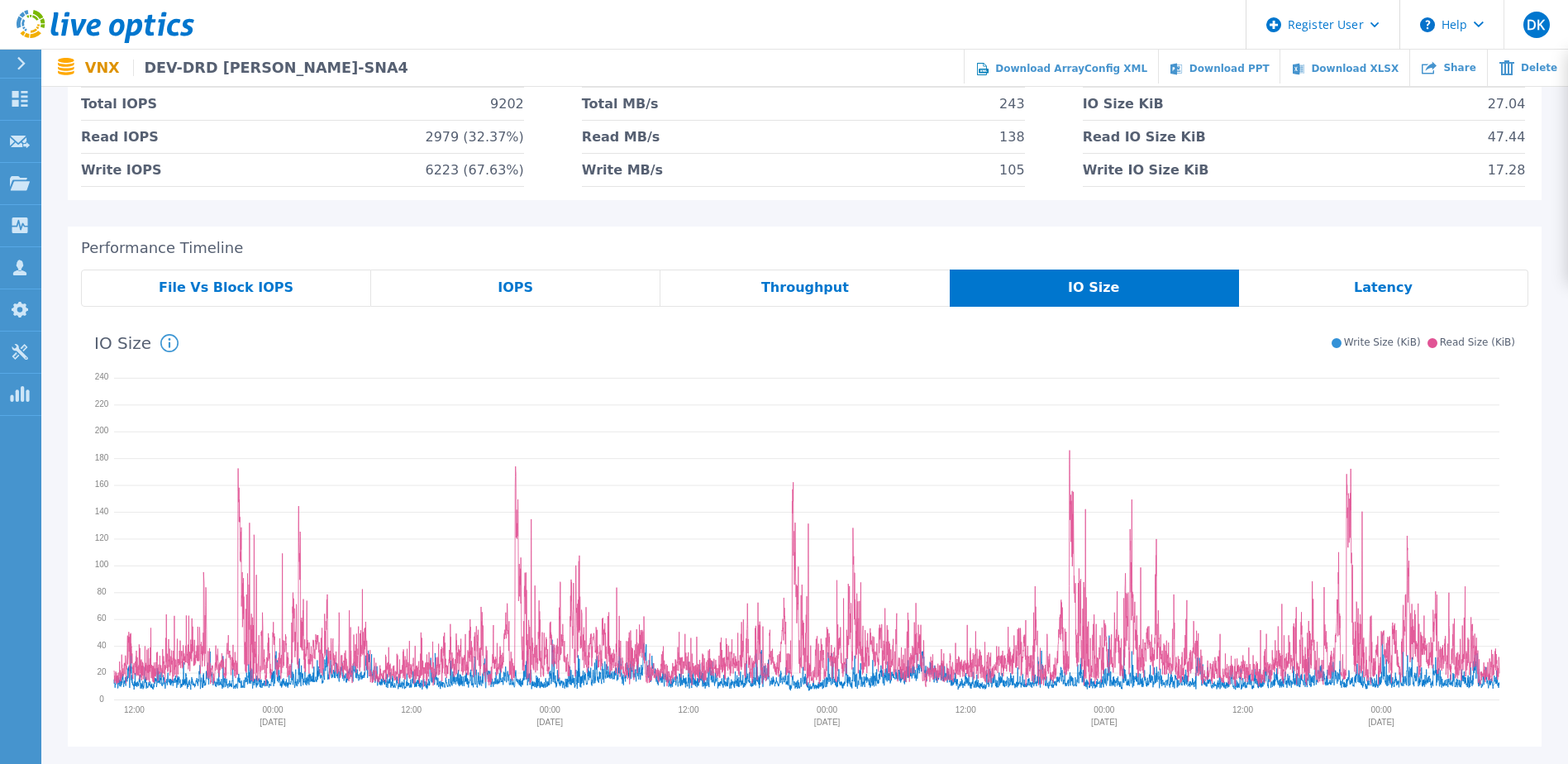
scroll to position [166, 0]
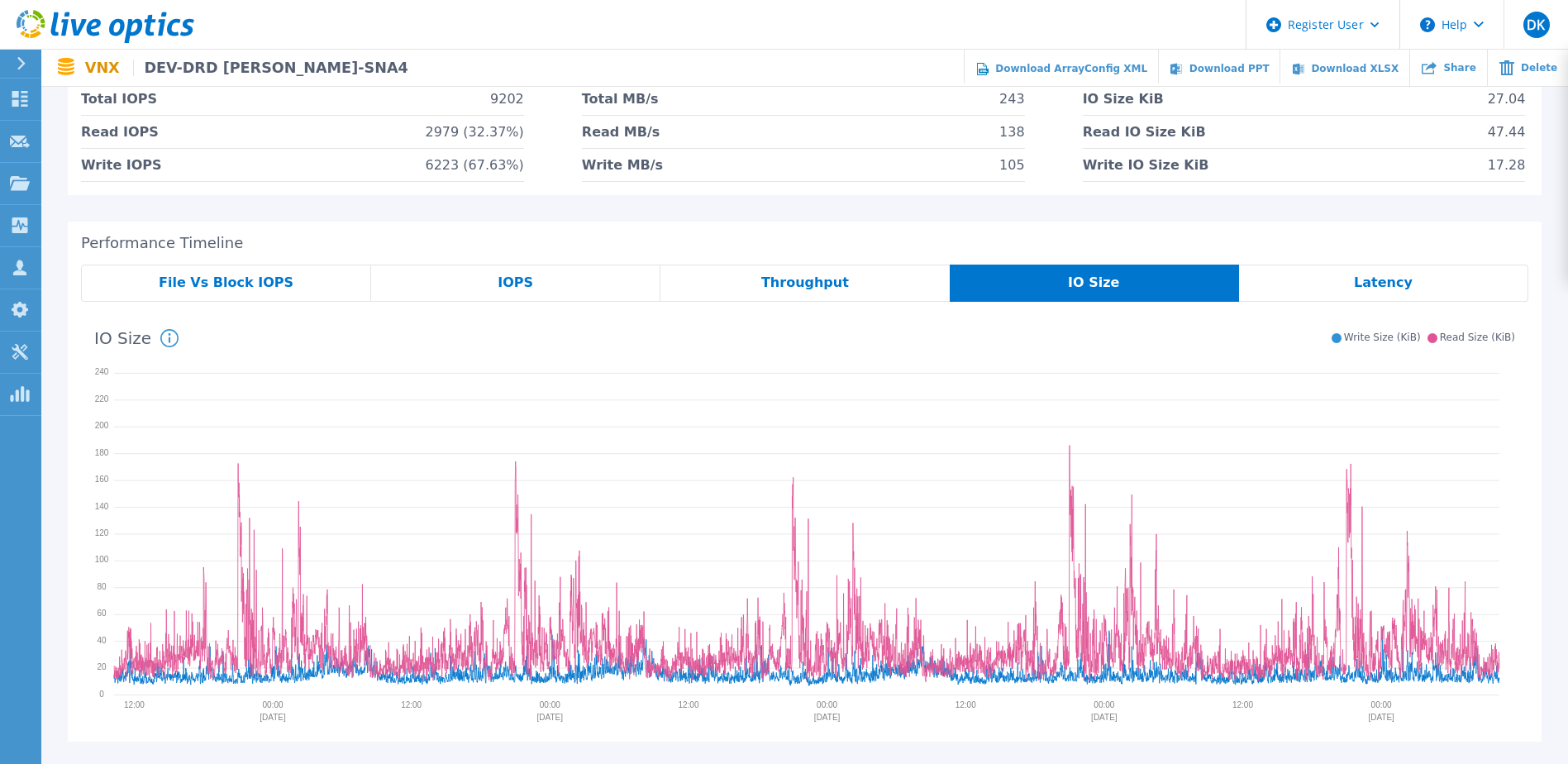
click at [799, 289] on span "Throughput" at bounding box center [805, 283] width 88 height 14
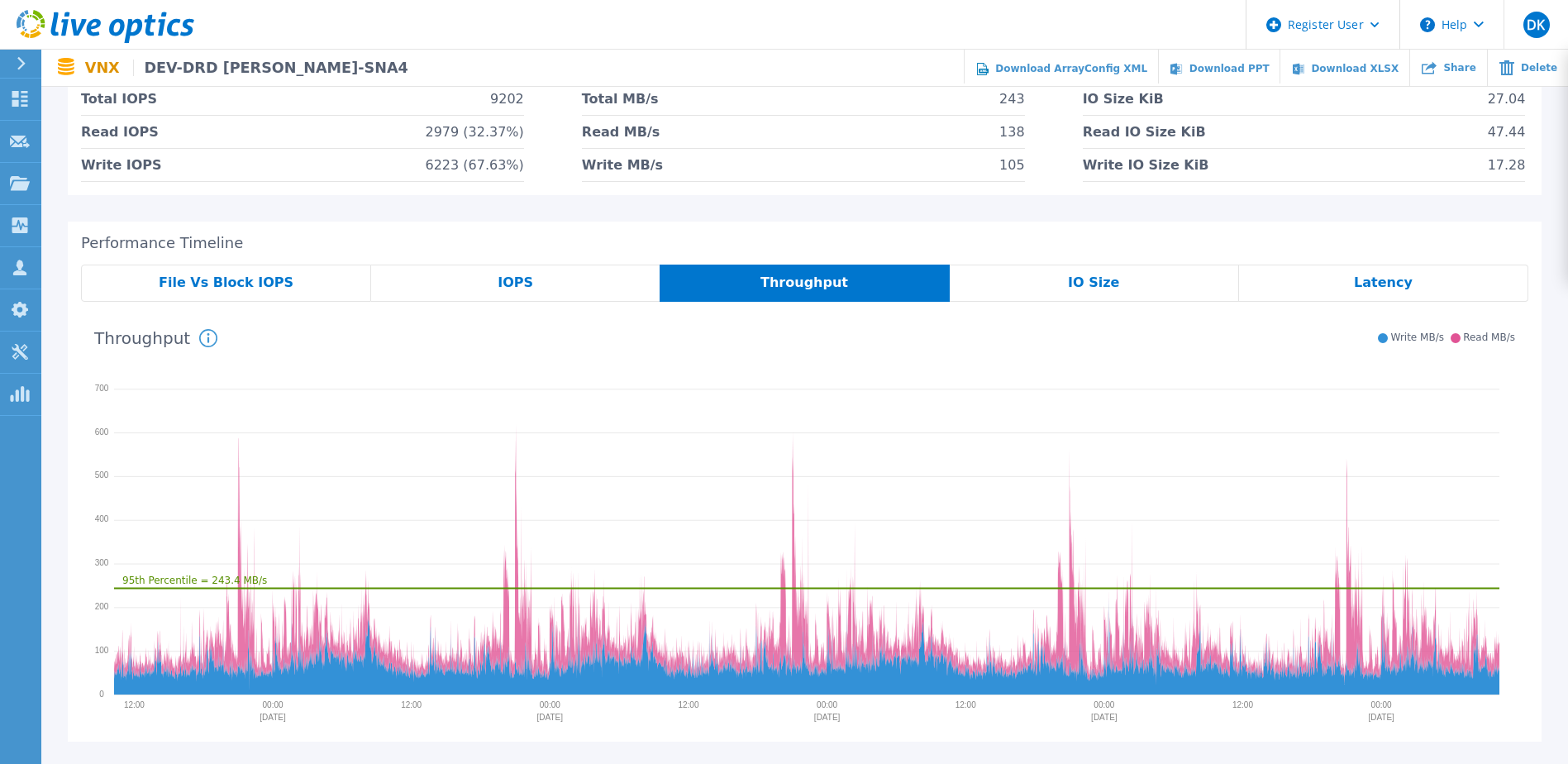
click at [513, 284] on span "IOPS" at bounding box center [515, 283] width 35 height 14
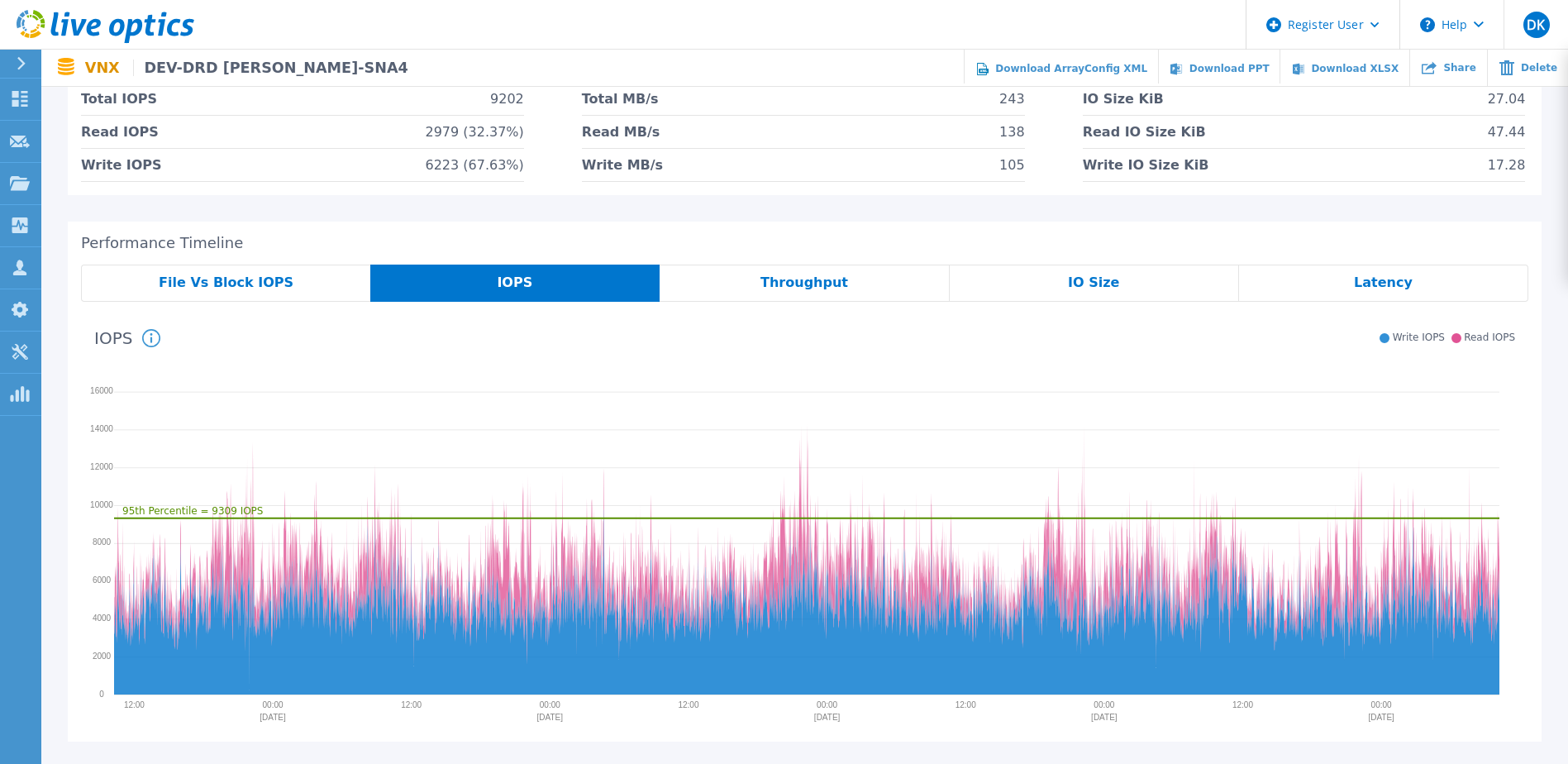
click at [1339, 283] on div "Latency" at bounding box center [1383, 283] width 289 height 37
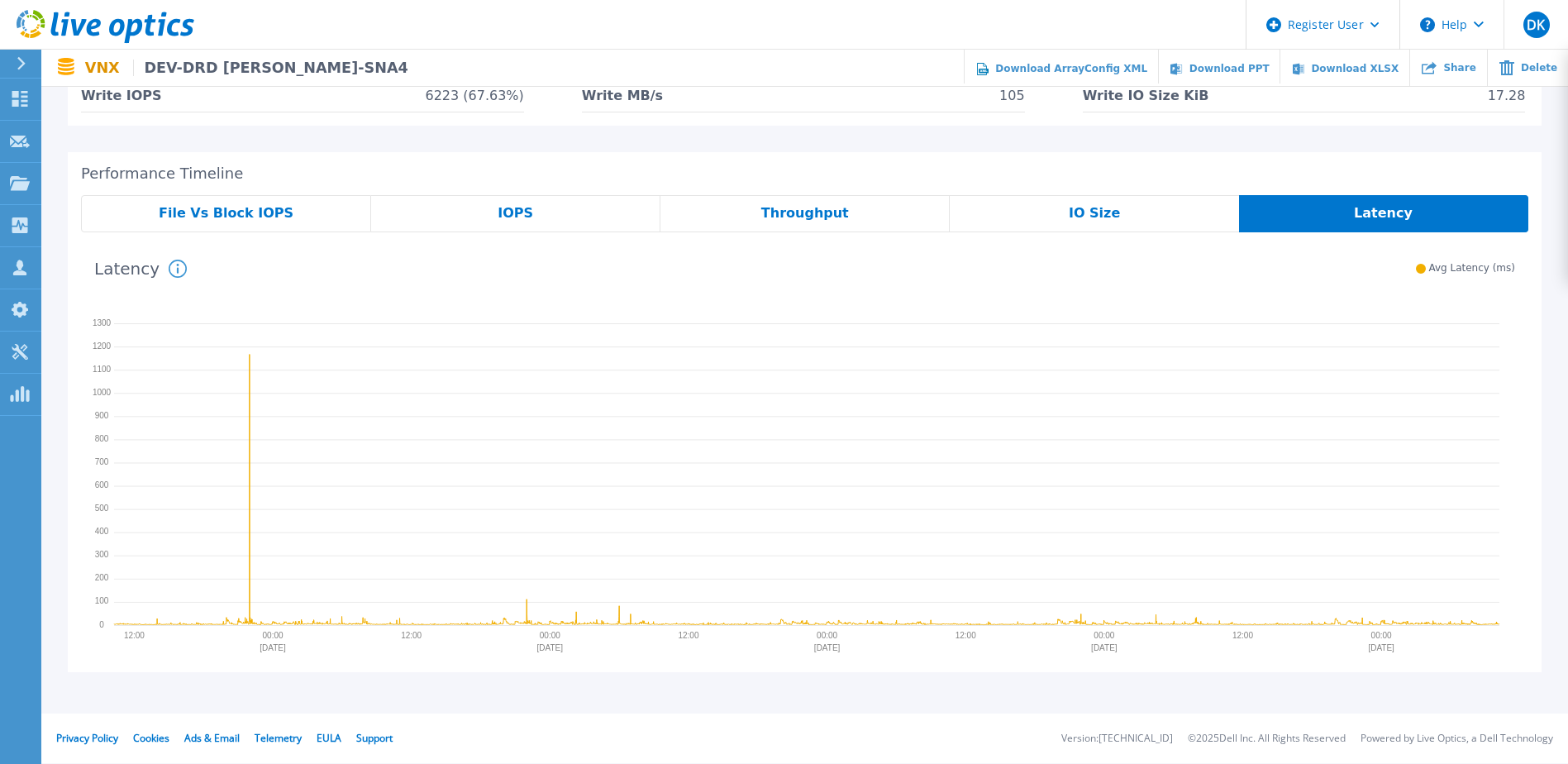
scroll to position [0, 0]
